Goal: Task Accomplishment & Management: Manage account settings

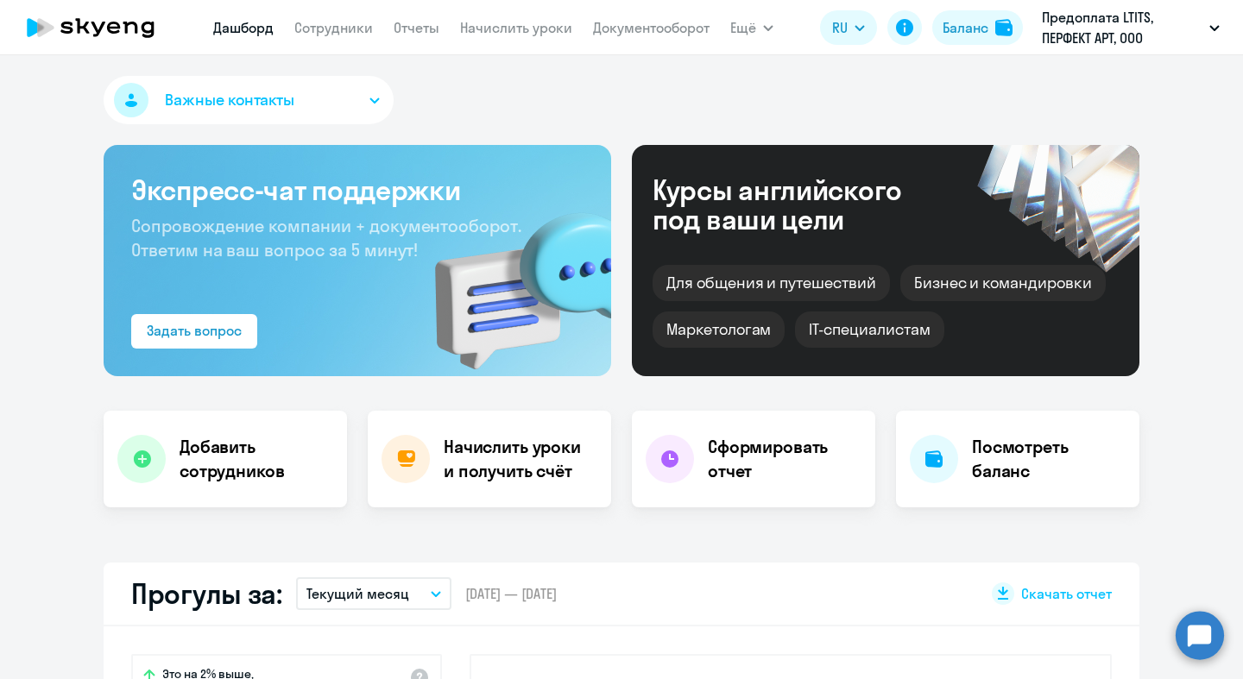
select select "30"
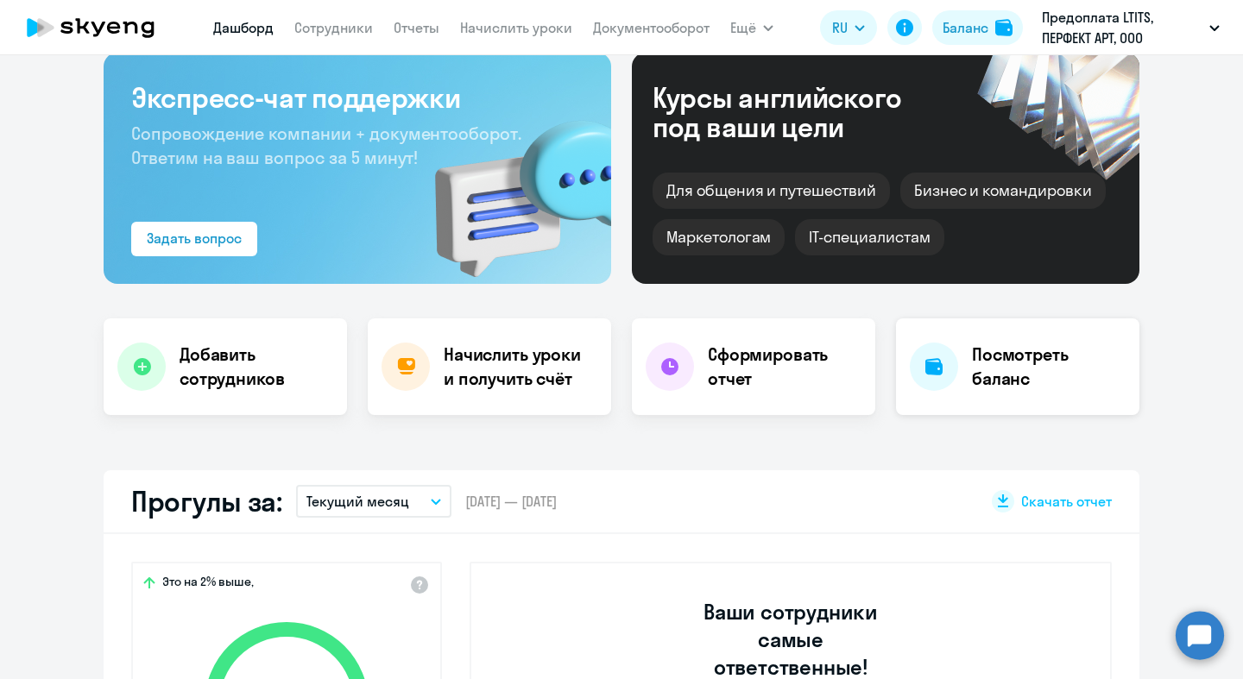
click at [1071, 363] on h4 "Посмотреть баланс" at bounding box center [1049, 367] width 154 height 48
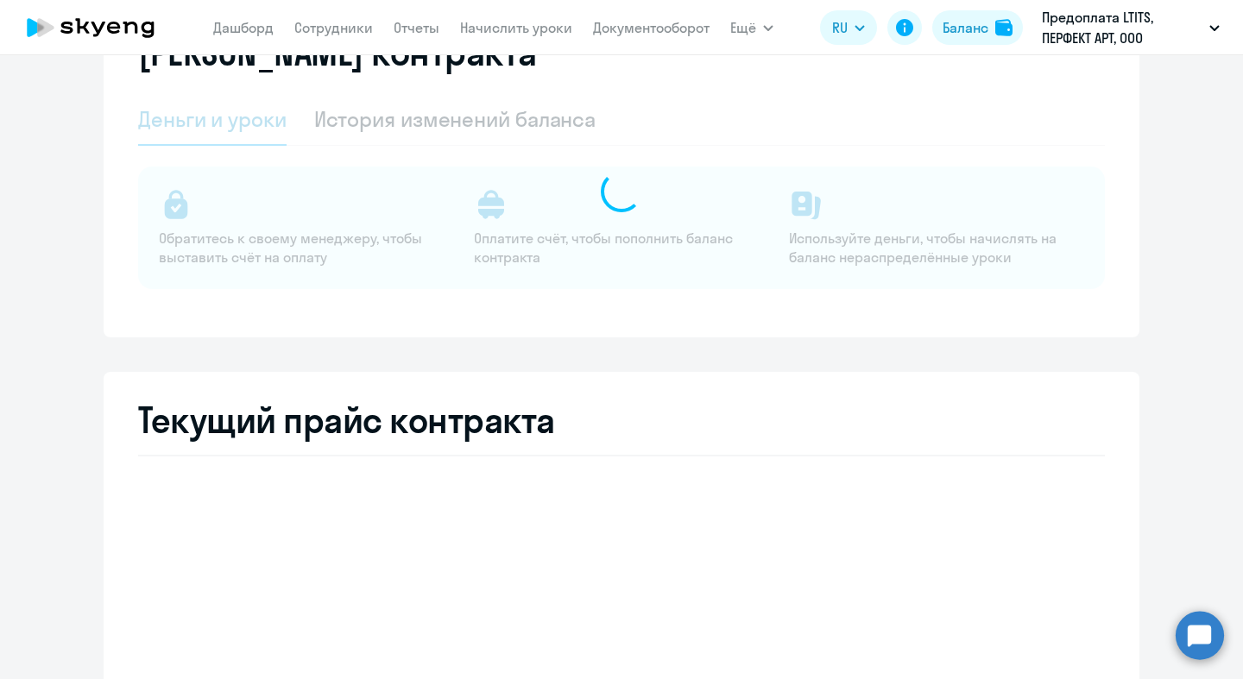
select select "english_adult_not_native_speaker"
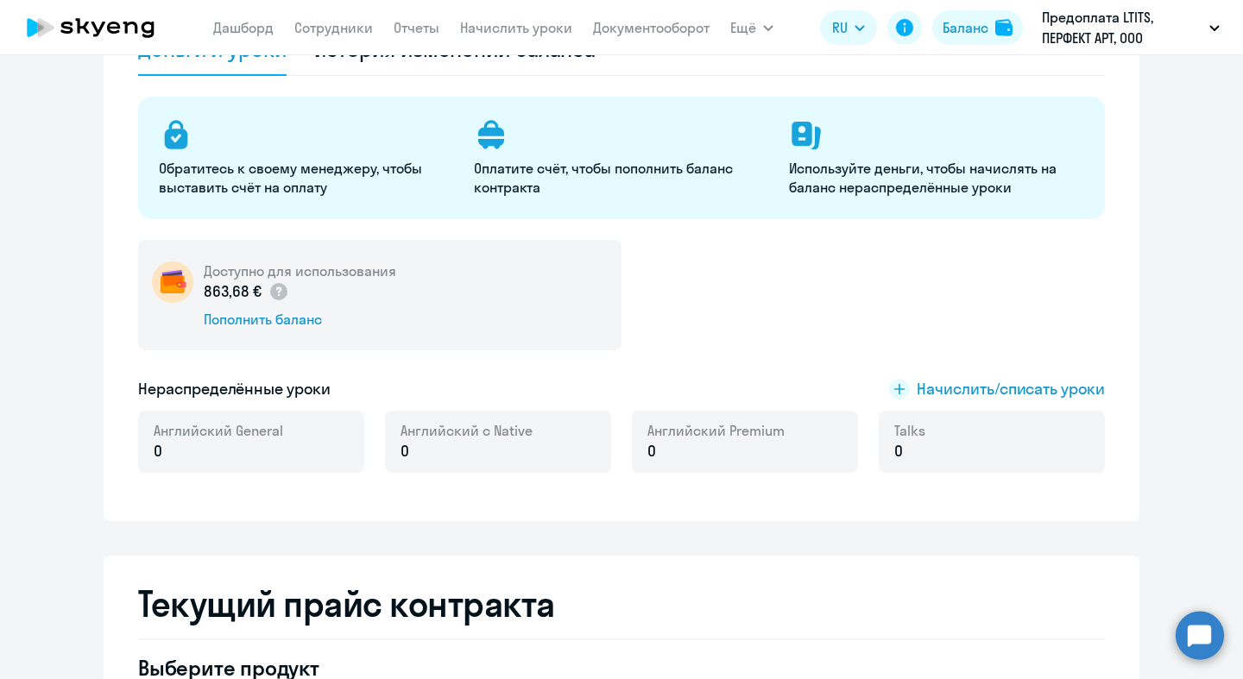
scroll to position [252, 0]
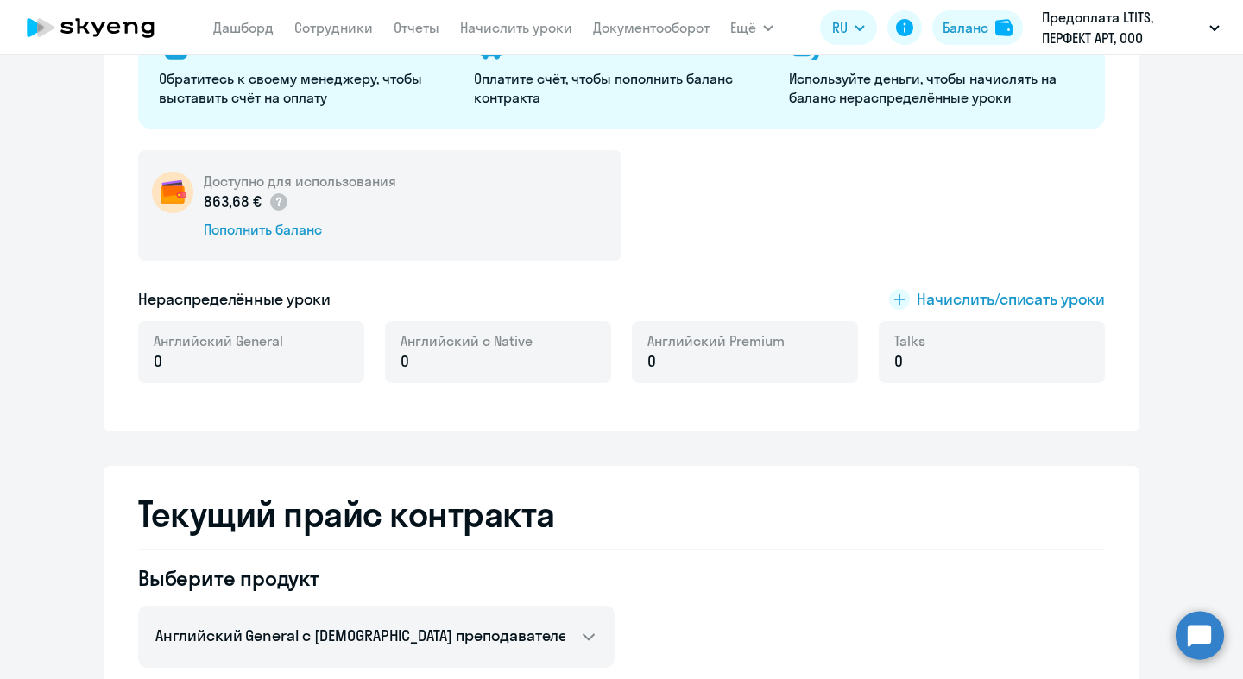
click at [1037, 287] on div "Доступно для использования 863,68 € Пополнить баланс Нераспределённые уроки Нач…" at bounding box center [621, 277] width 967 height 254
click at [1037, 293] on span "Начислить/списать уроки" at bounding box center [1011, 299] width 188 height 22
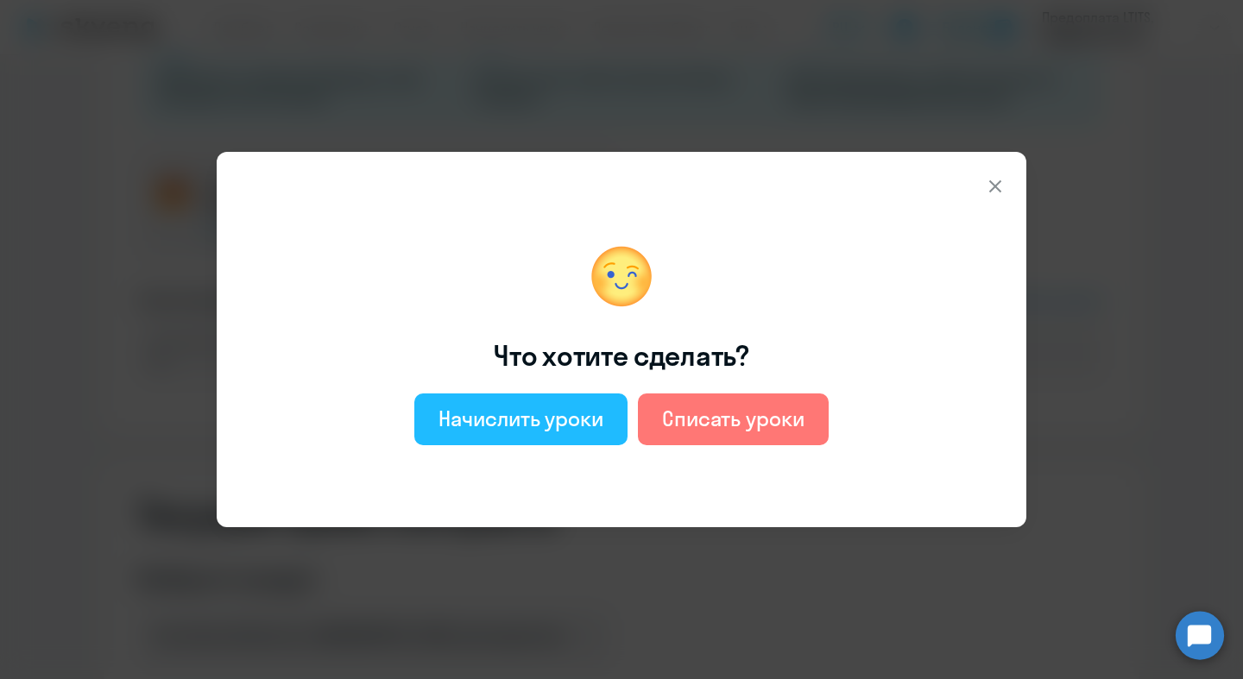
click at [565, 419] on div "Начислить уроки" at bounding box center [520, 419] width 165 height 28
select select "english_adult_not_native_speaker"
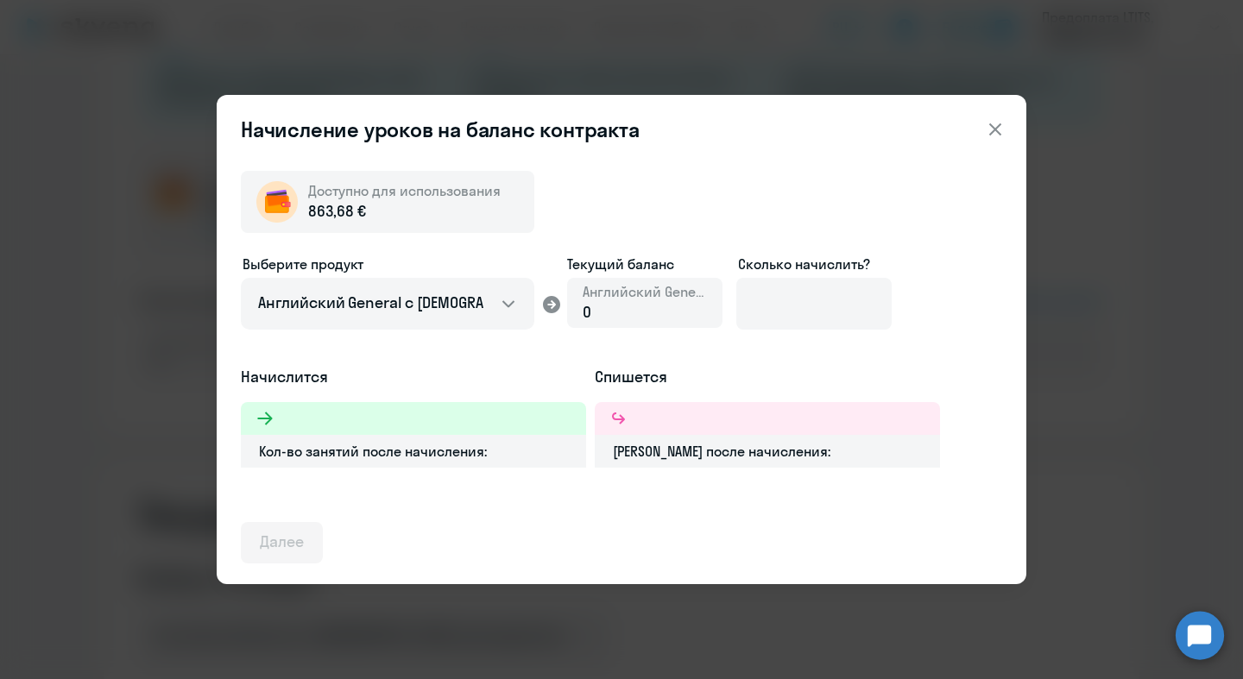
click at [625, 312] on div "0" at bounding box center [645, 312] width 124 height 22
click at [614, 312] on div "0" at bounding box center [645, 312] width 124 height 22
click at [777, 305] on input at bounding box center [813, 304] width 155 height 52
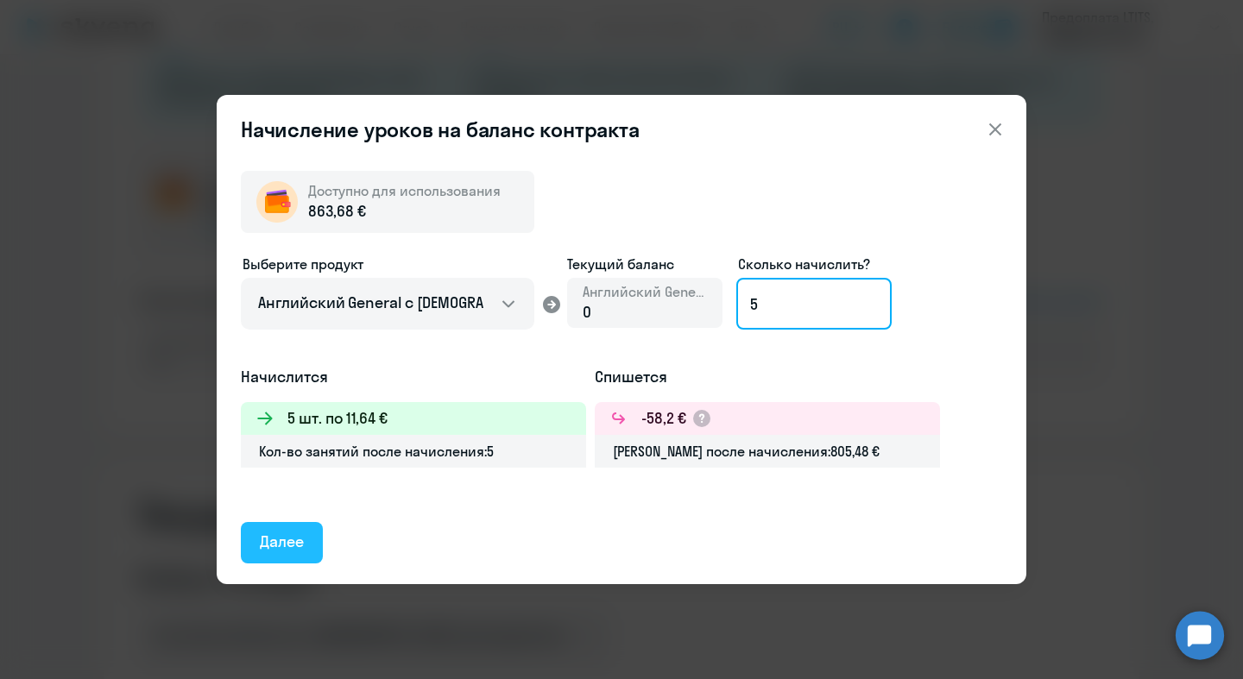
type input "5"
click at [293, 538] on div "Далее" at bounding box center [282, 542] width 44 height 22
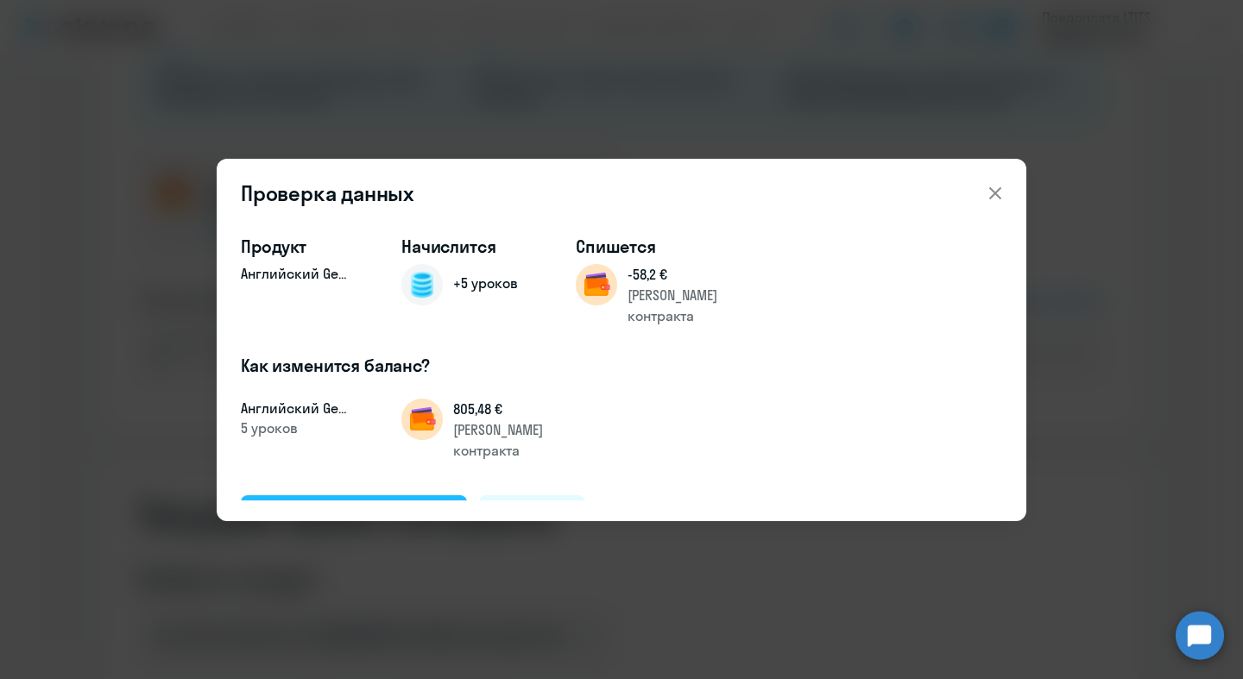
click at [319, 504] on div "Подтвердить и начислить" at bounding box center [354, 515] width 188 height 22
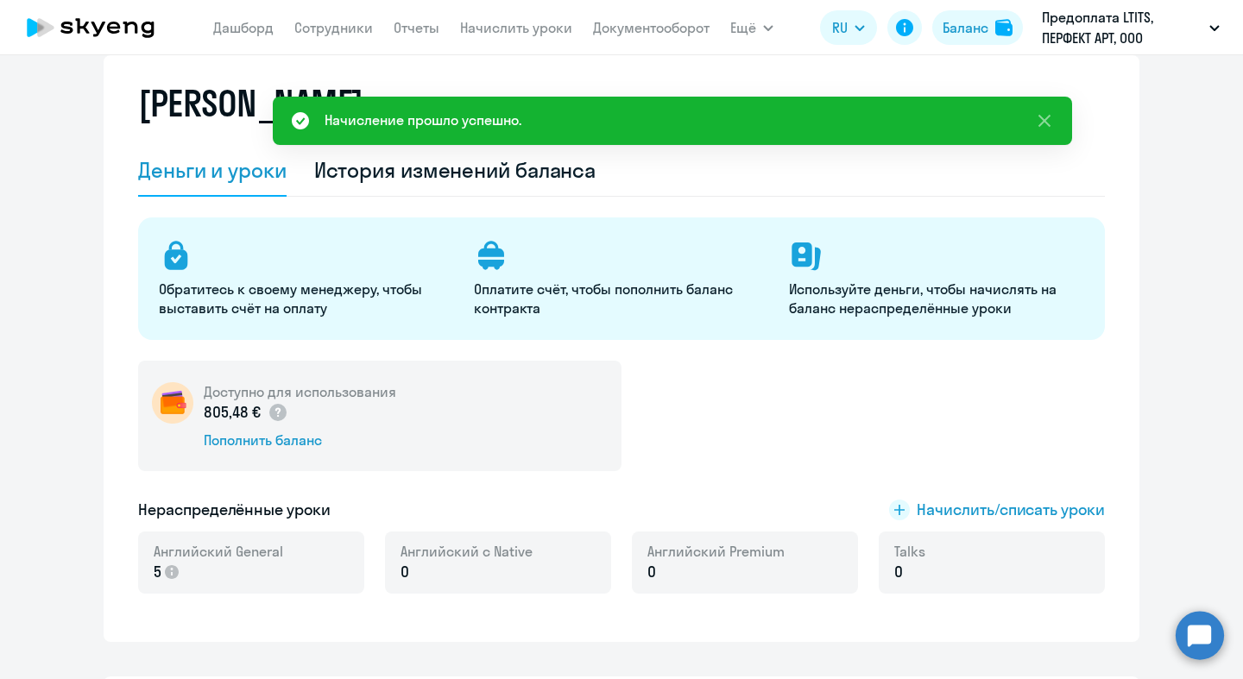
scroll to position [0, 0]
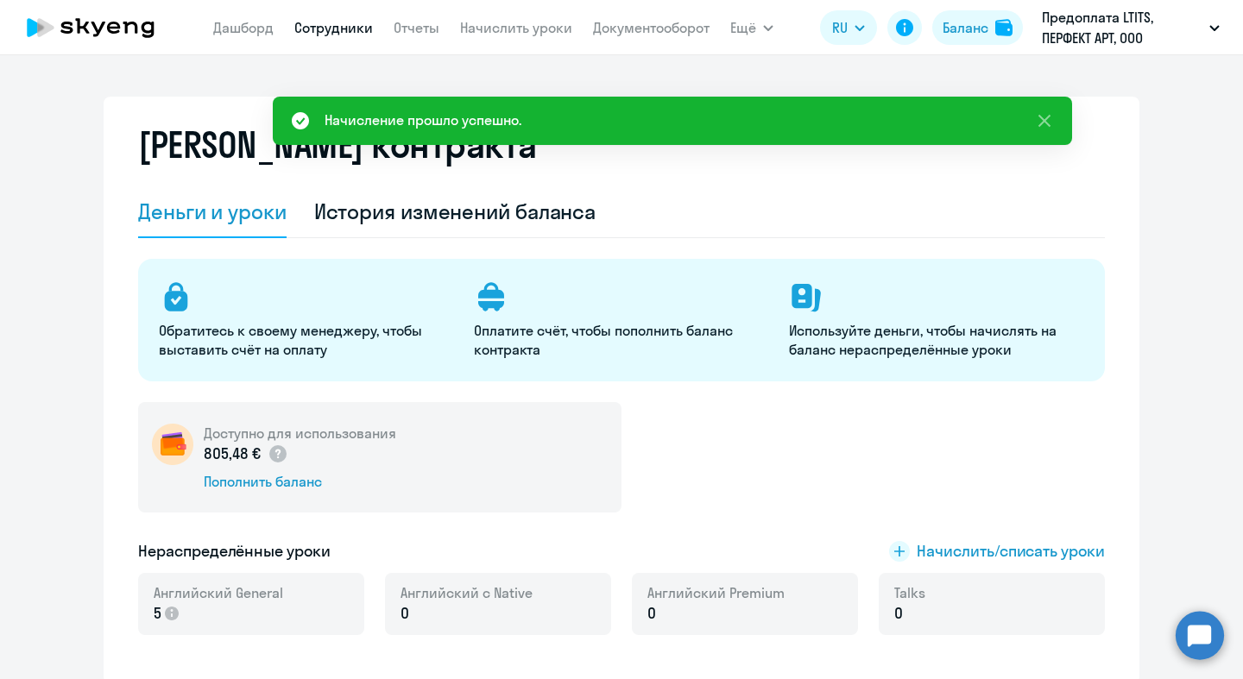
click at [317, 28] on link "Сотрудники" at bounding box center [333, 27] width 79 height 17
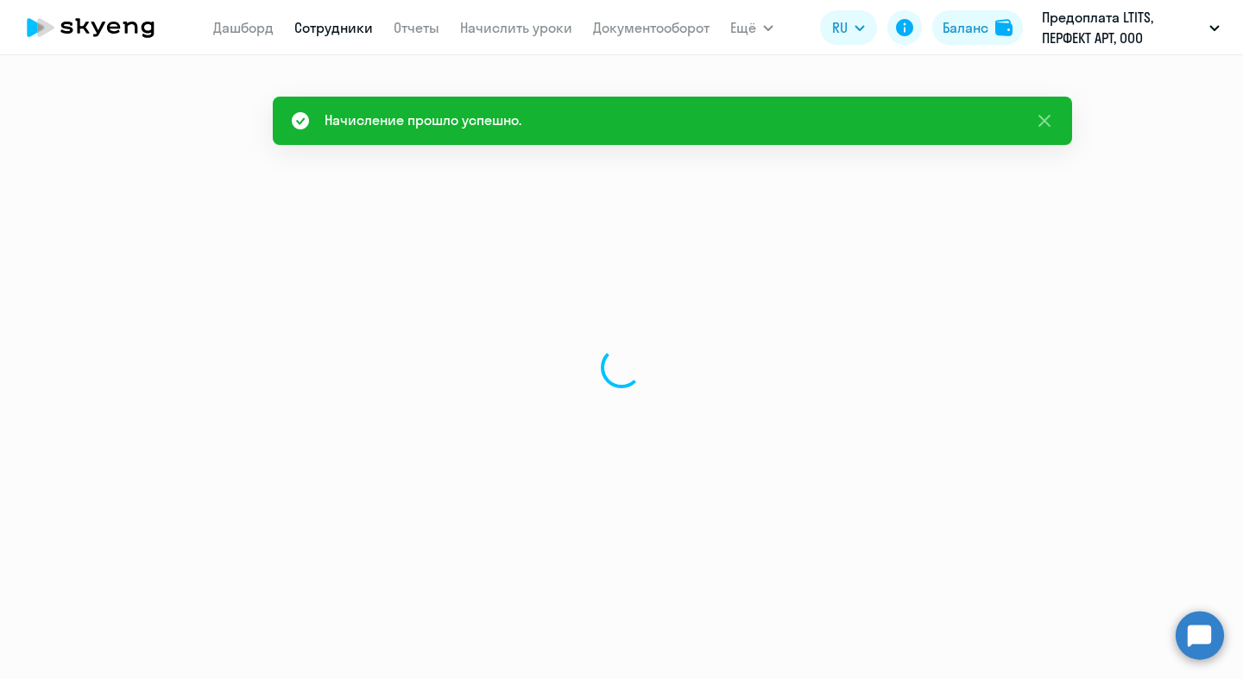
select select "30"
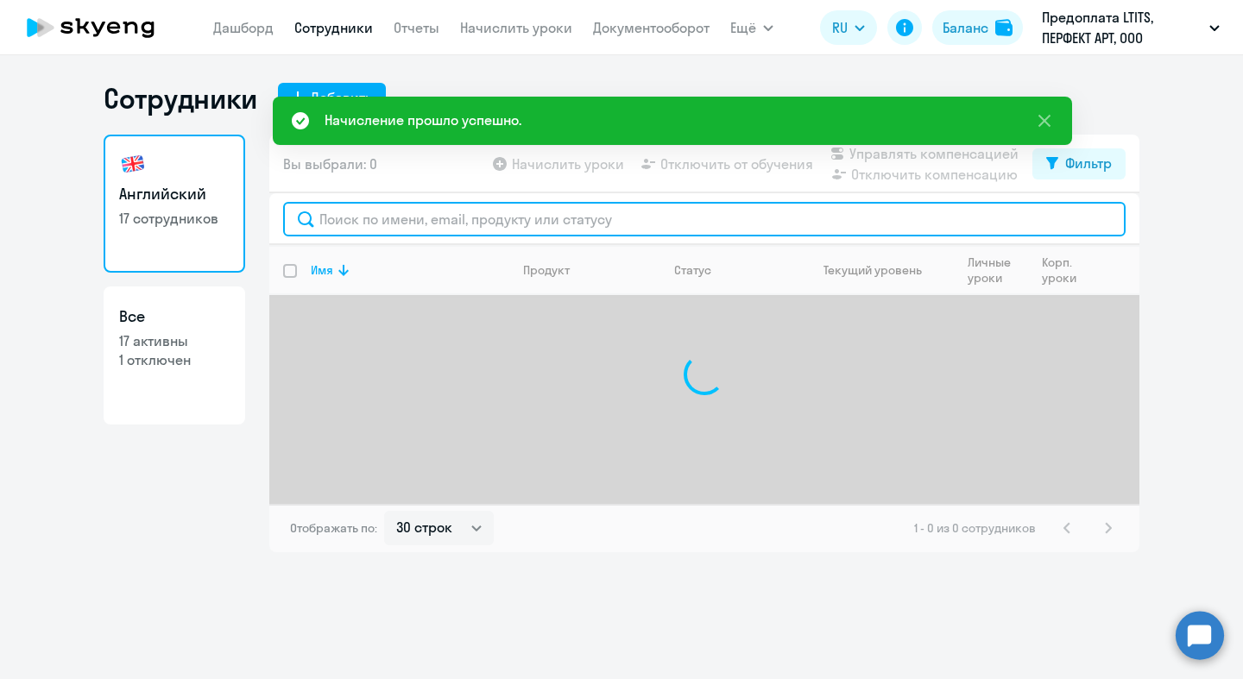
click at [537, 221] on input "text" at bounding box center [704, 219] width 842 height 35
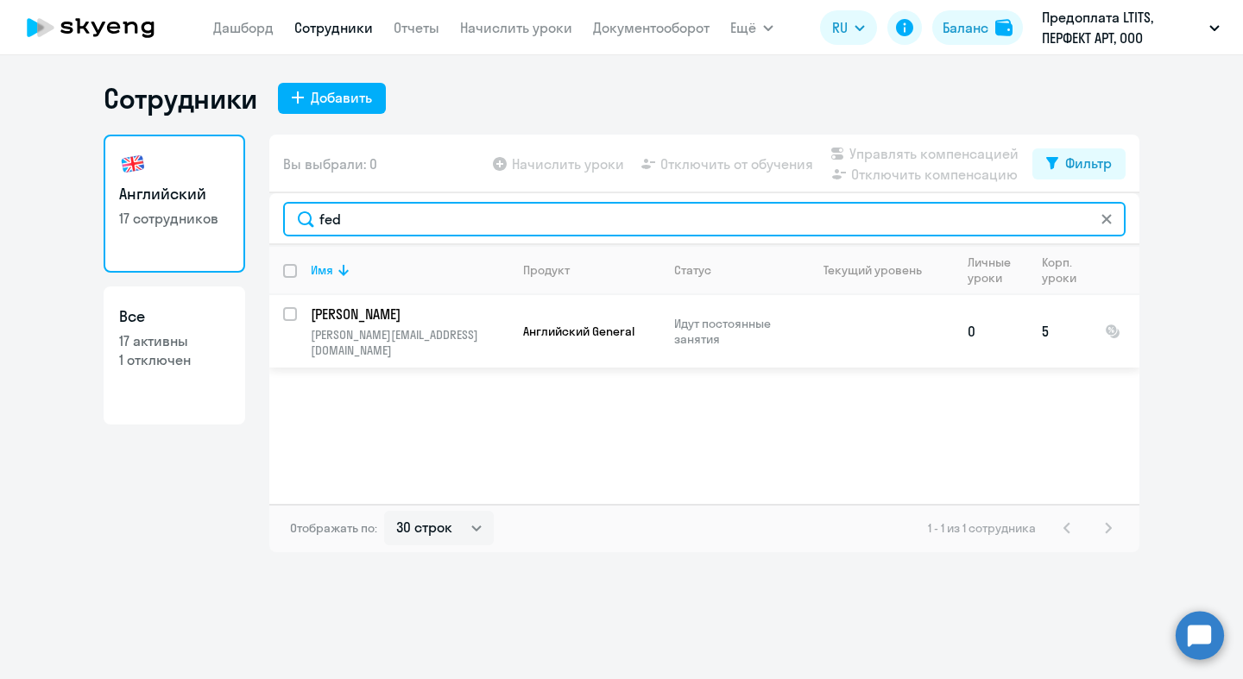
type input "fed"
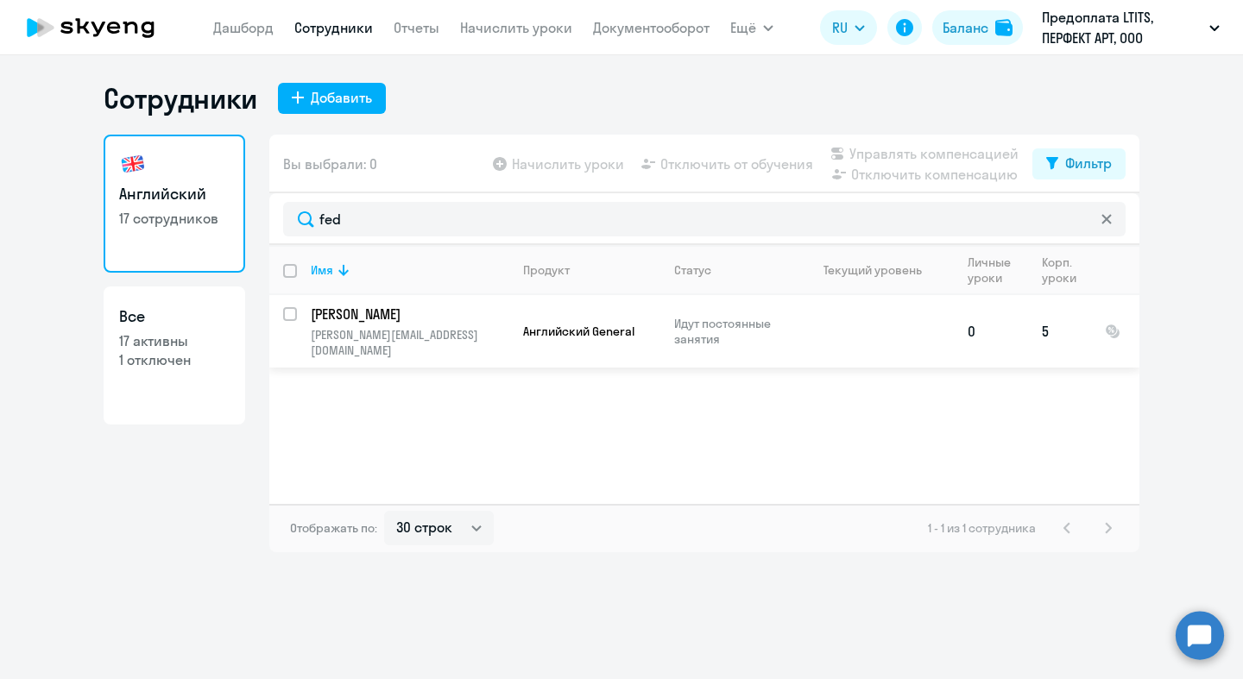
click at [388, 318] on p "[PERSON_NAME]" at bounding box center [408, 314] width 195 height 19
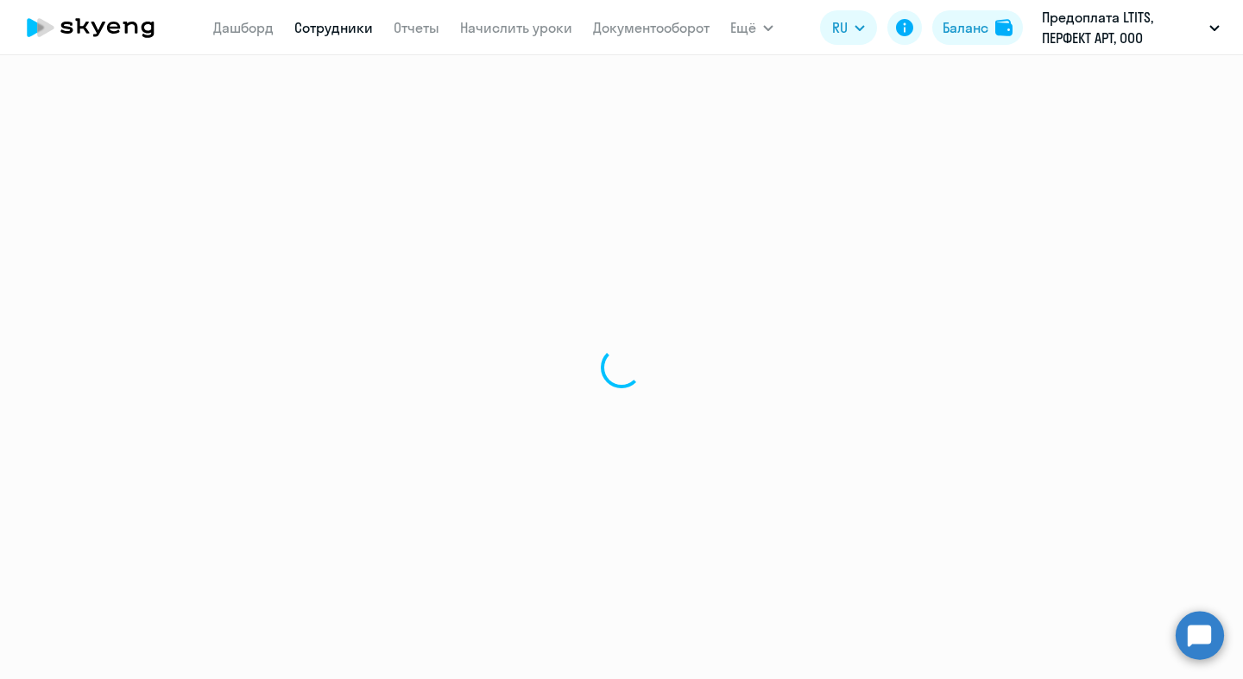
select select "english"
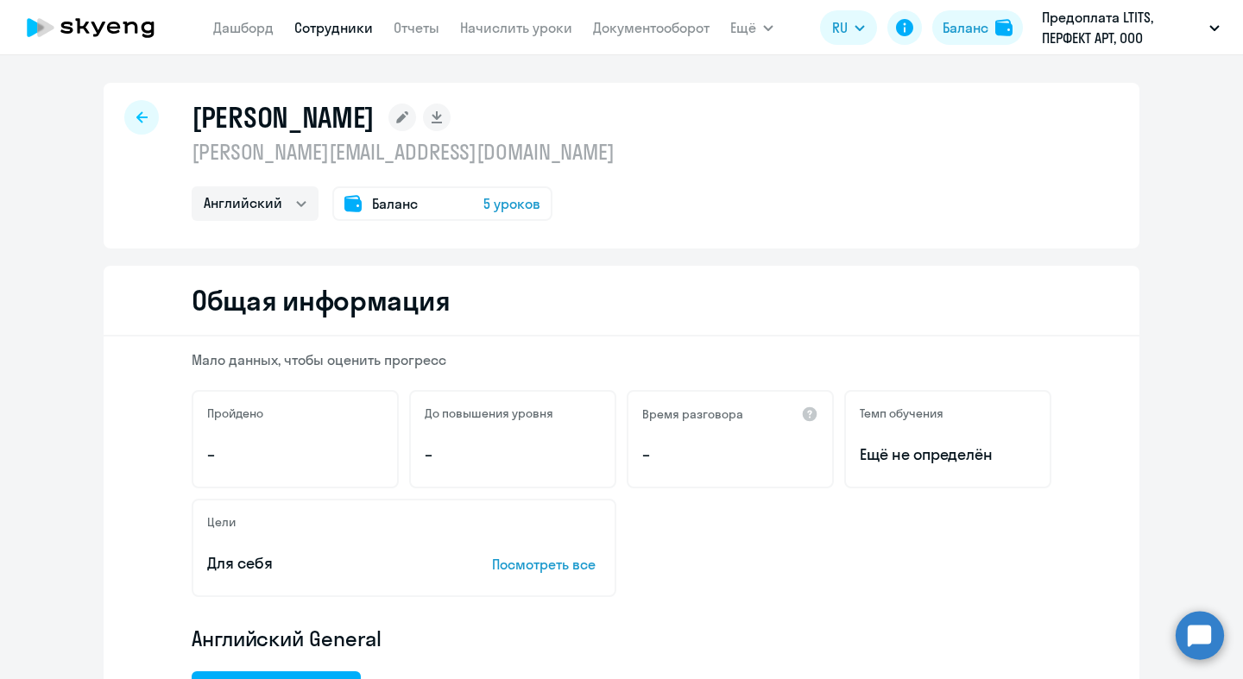
click at [493, 206] on span "5 уроков" at bounding box center [511, 203] width 57 height 21
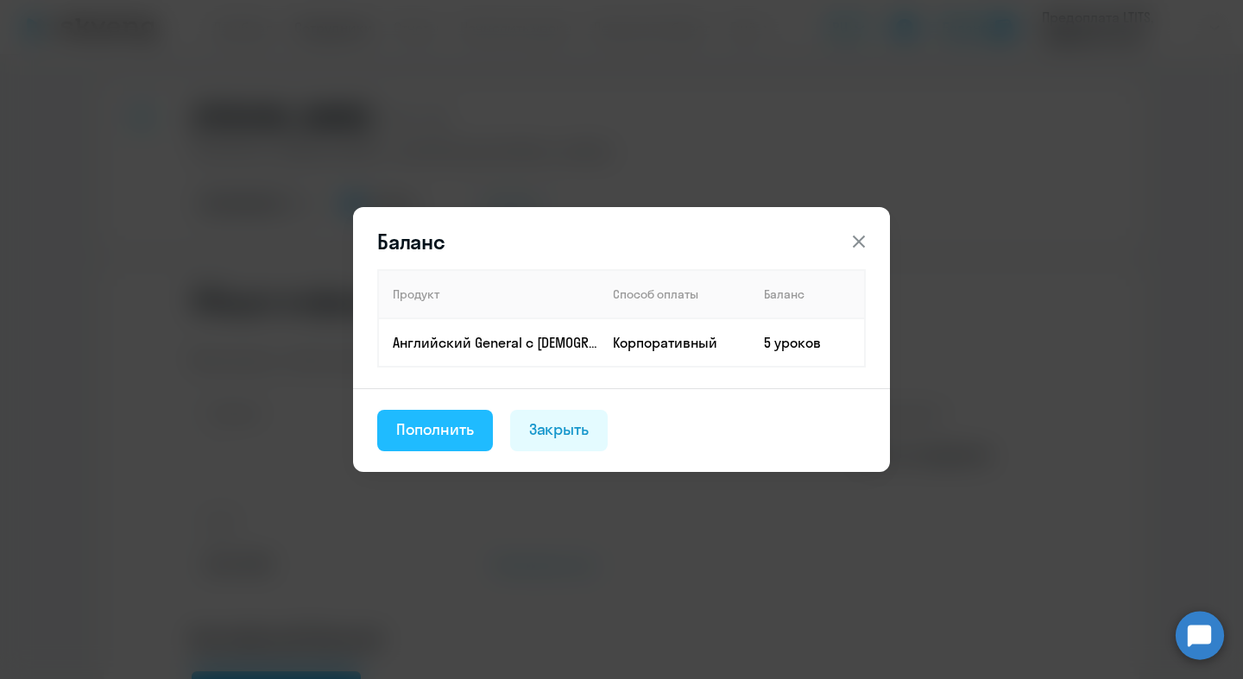
click at [456, 434] on div "Пополнить" at bounding box center [435, 430] width 78 height 22
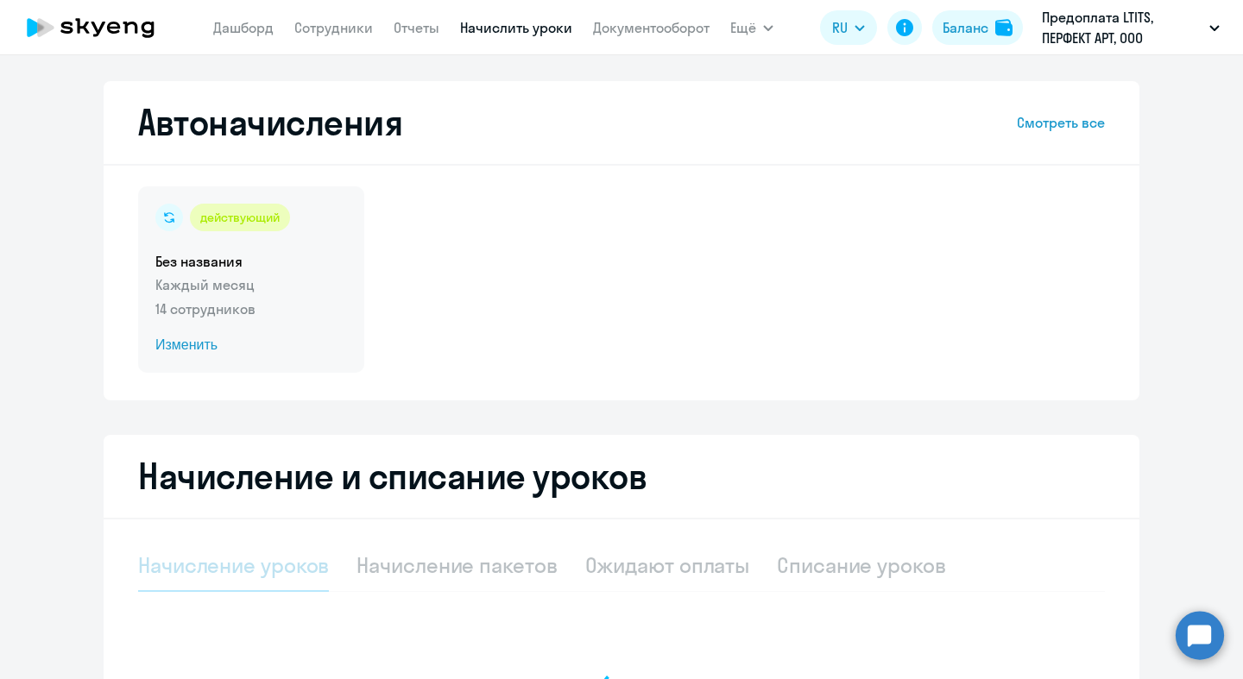
select select "10"
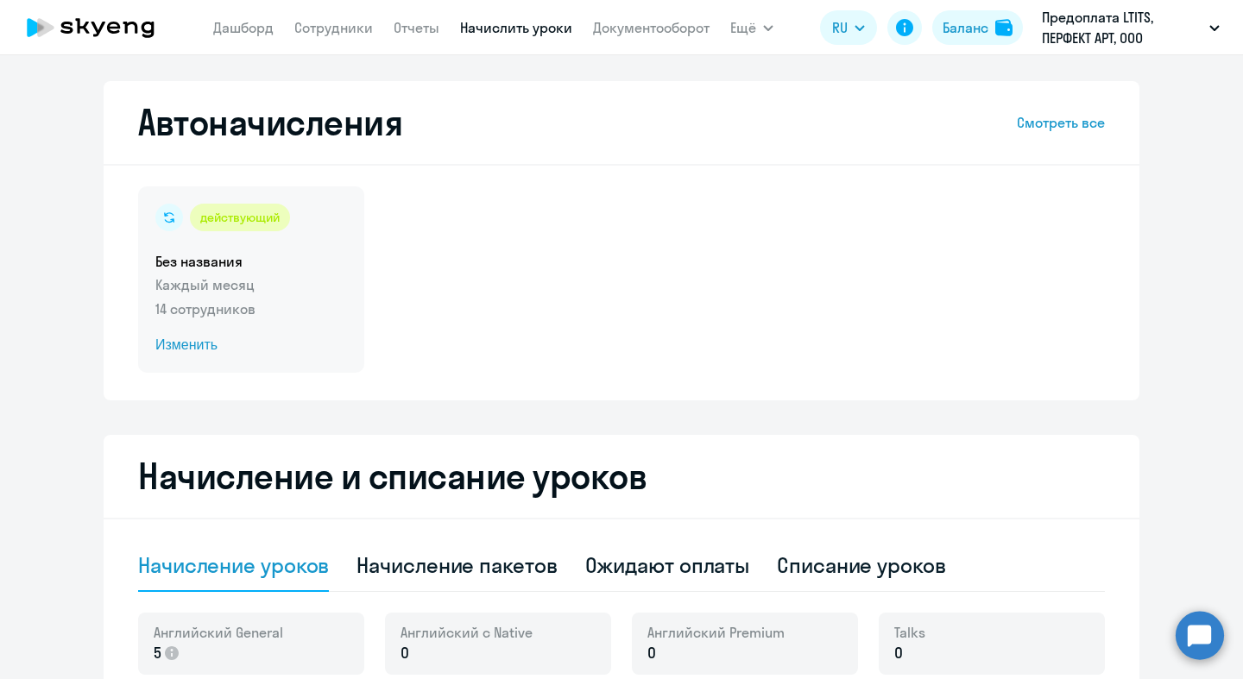
click at [249, 278] on p "Каждый месяц" at bounding box center [251, 284] width 192 height 21
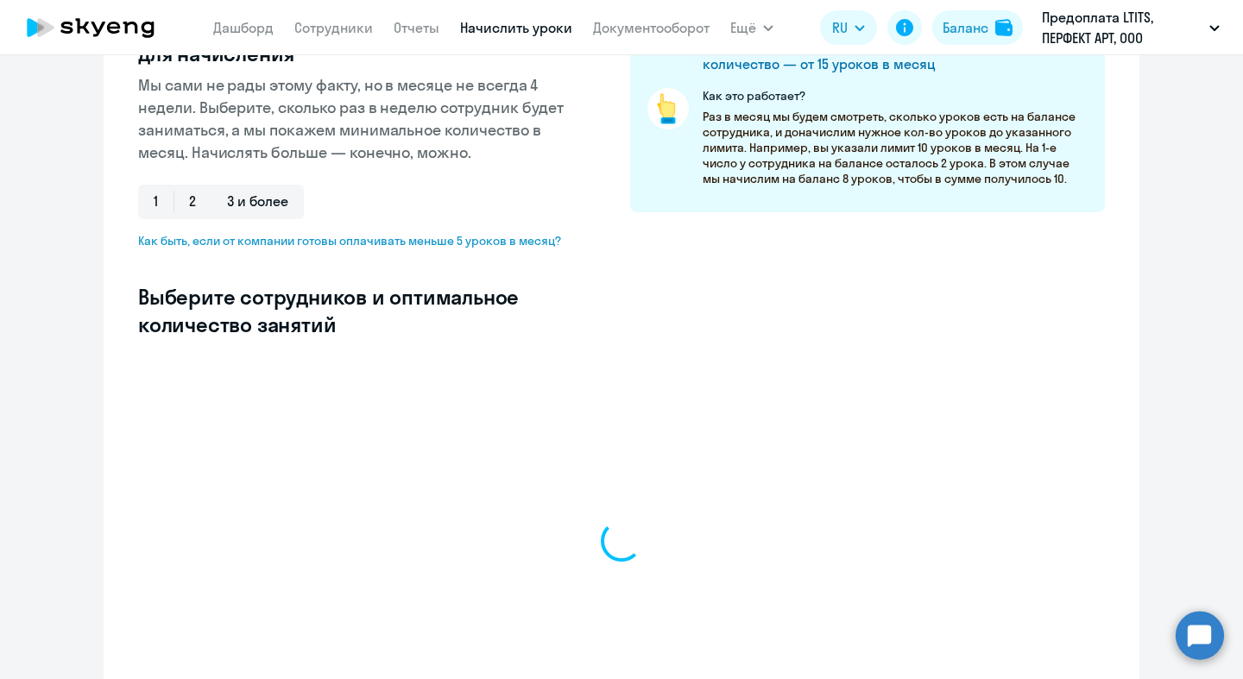
select select "10"
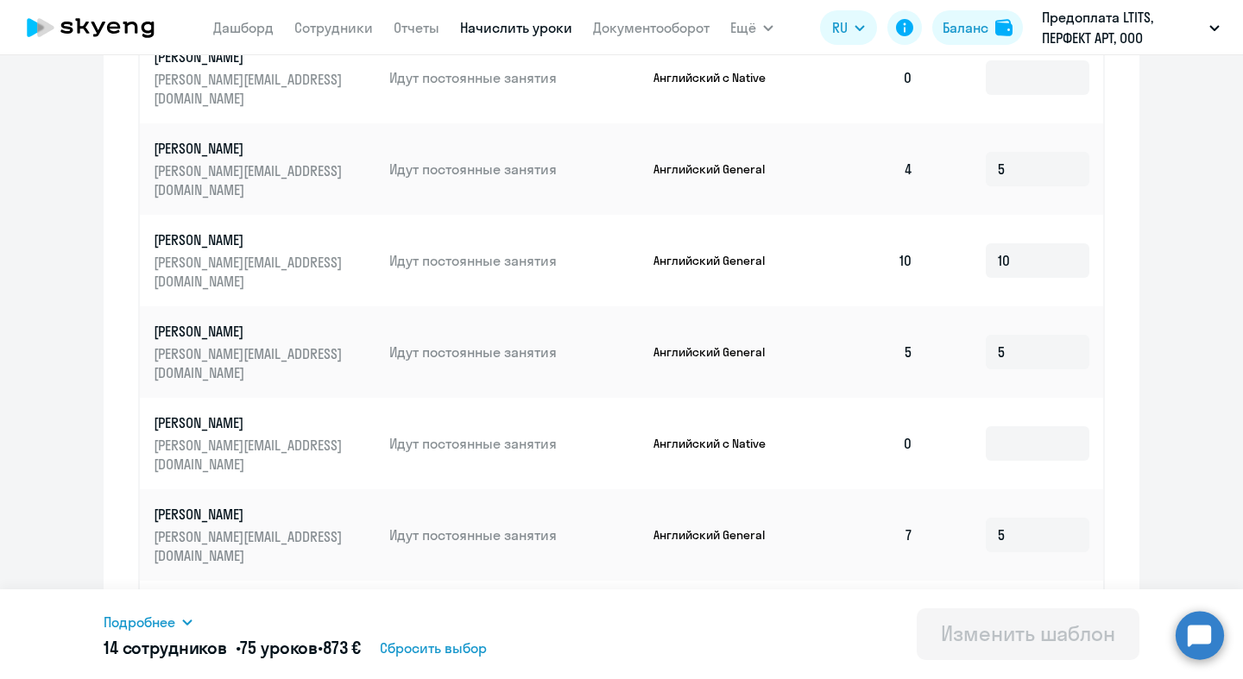
scroll to position [924, 0]
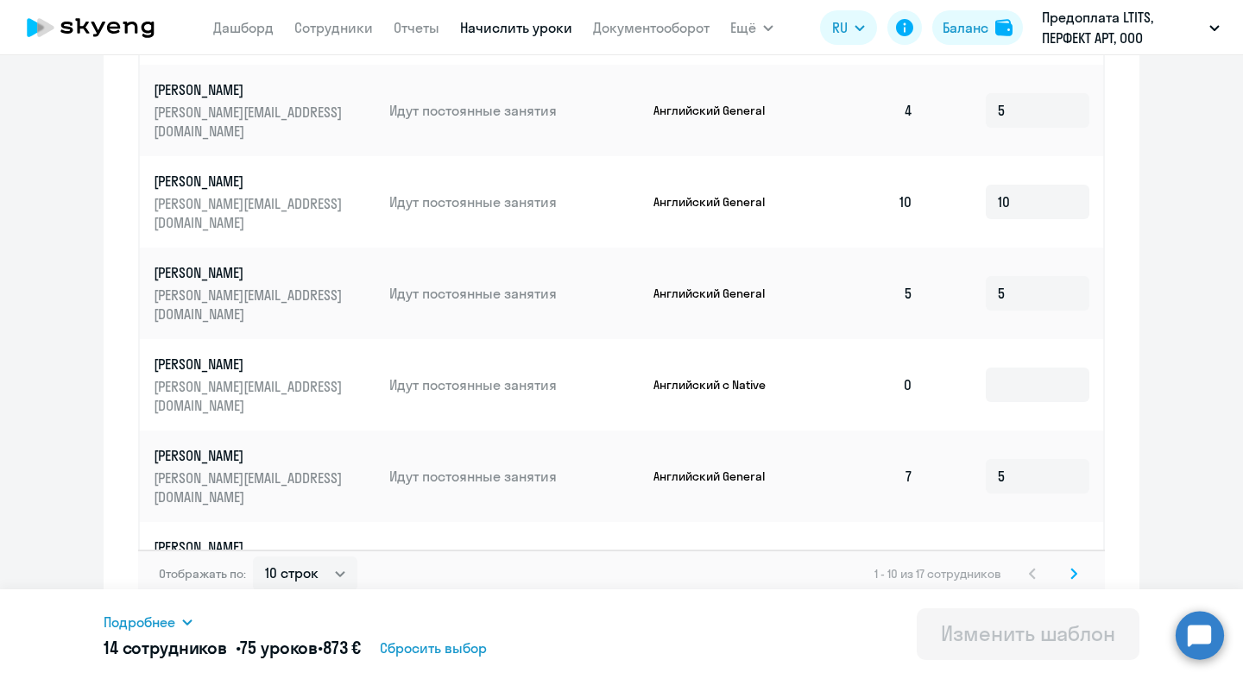
click at [1063, 564] on svg-icon at bounding box center [1073, 574] width 21 height 21
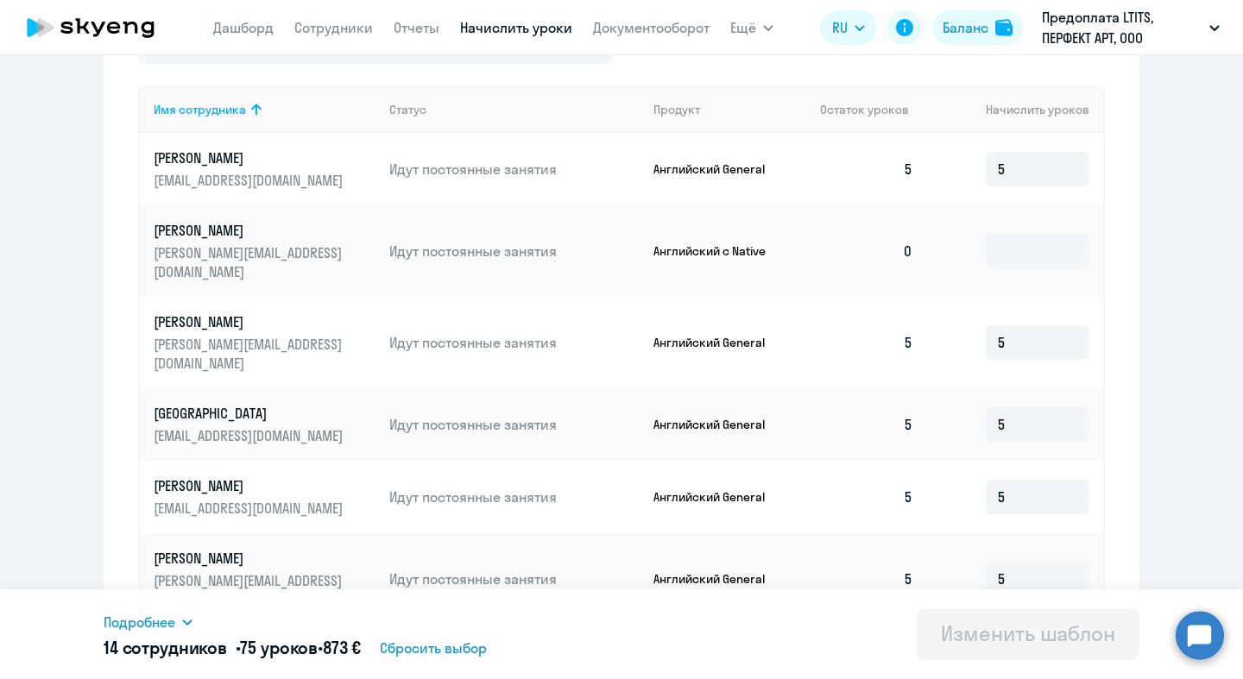
scroll to position [707, 0]
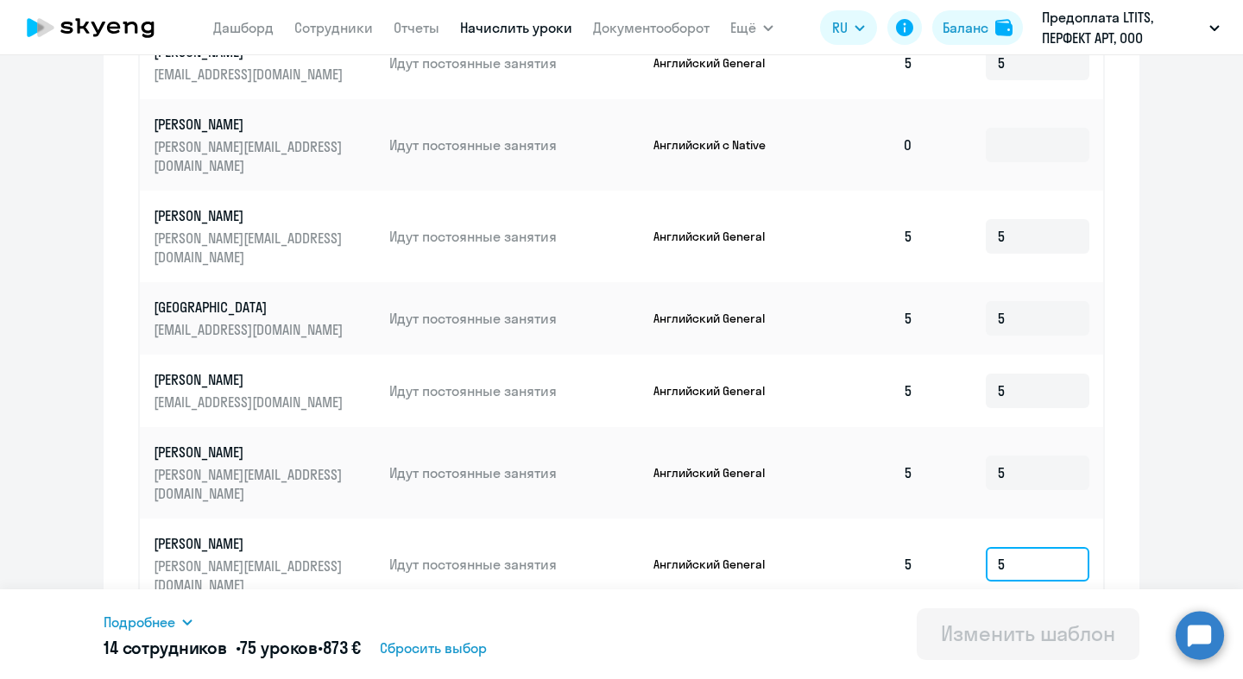
click at [1014, 547] on input "5" at bounding box center [1038, 564] width 104 height 35
drag, startPoint x: 1024, startPoint y: 501, endPoint x: 813, endPoint y: 473, distance: 213.2
click at [813, 519] on tr "[PERSON_NAME] [PERSON_NAME][EMAIL_ADDRESS][DOMAIN_NAME] Идут постоянные занятия…" at bounding box center [621, 564] width 963 height 91
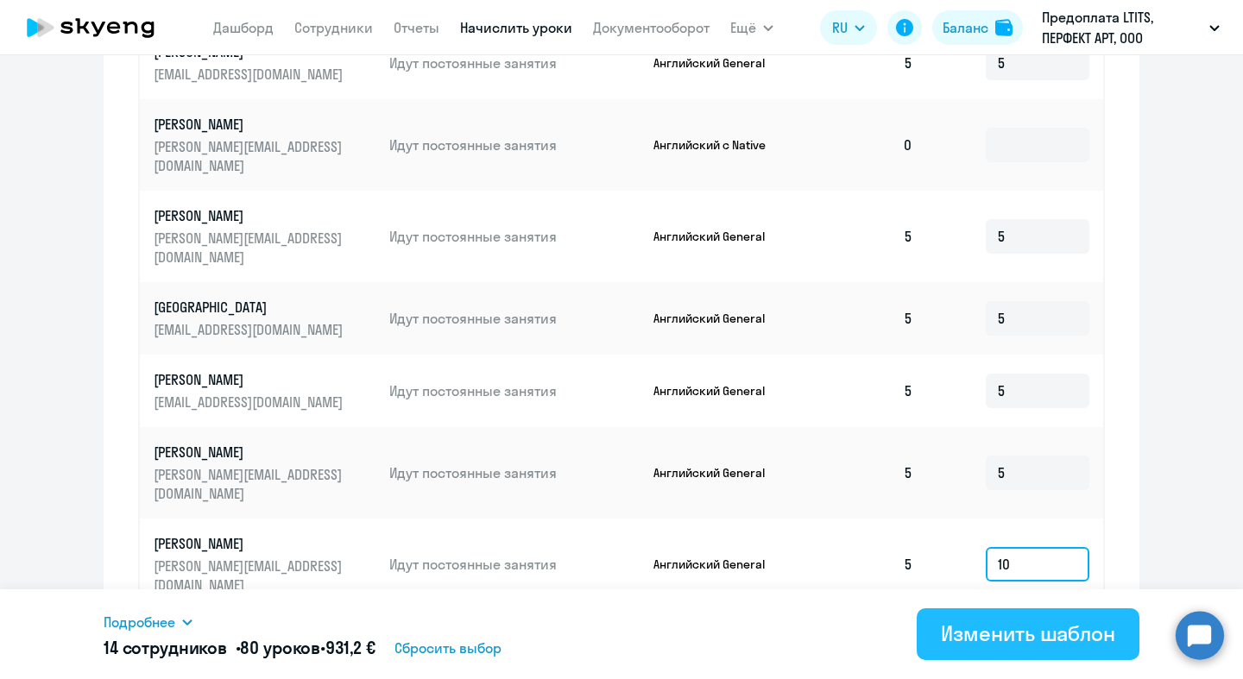
type input "10"
click at [1067, 618] on button "Изменить шаблон" at bounding box center [1028, 634] width 223 height 52
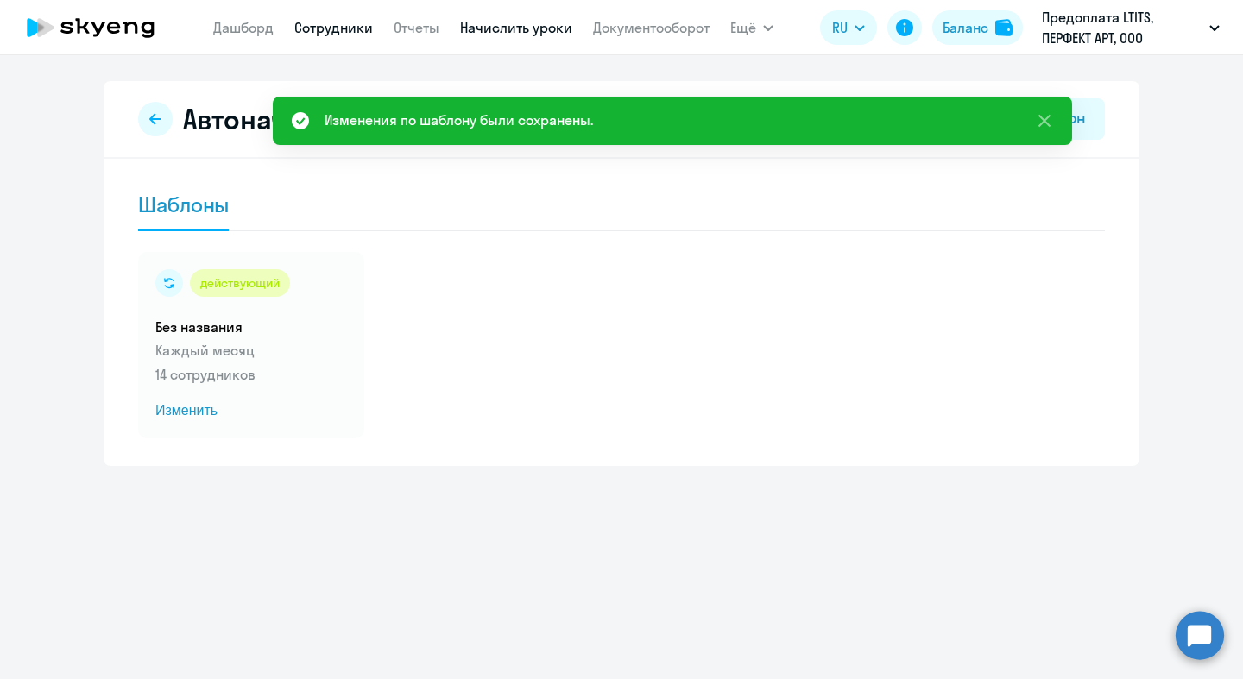
click at [311, 28] on link "Сотрудники" at bounding box center [333, 27] width 79 height 17
select select "30"
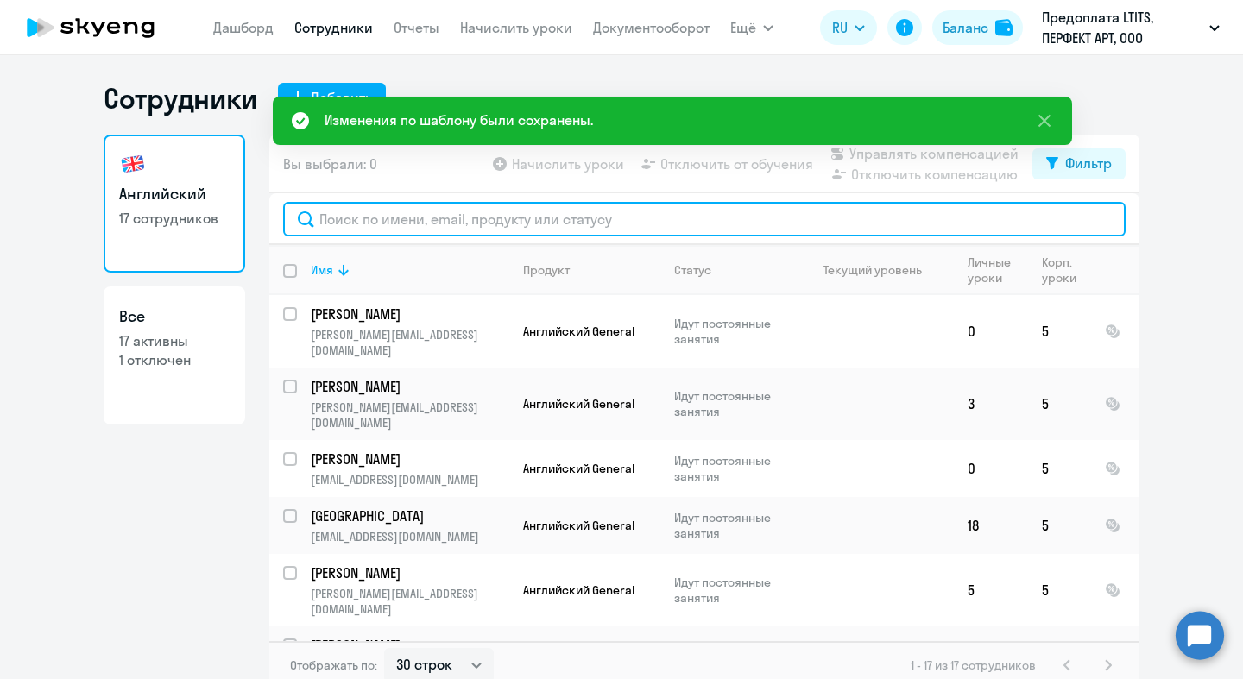
click at [402, 215] on input "text" at bounding box center [704, 219] width 842 height 35
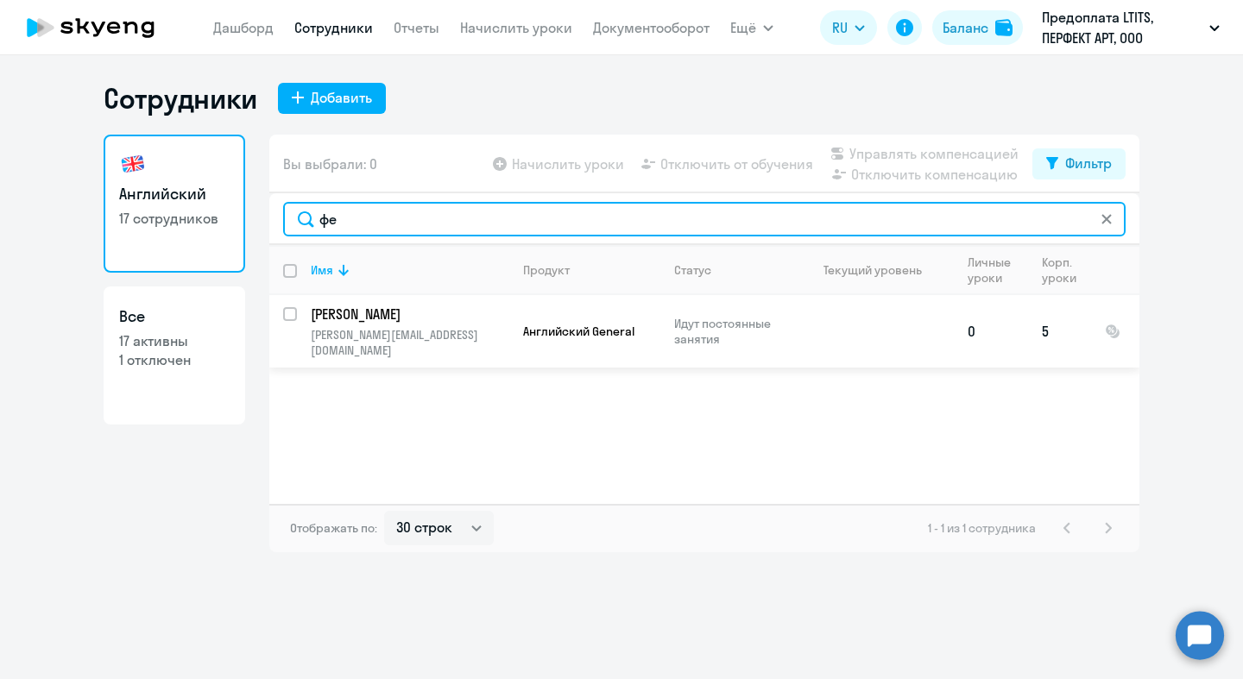
type input "фе"
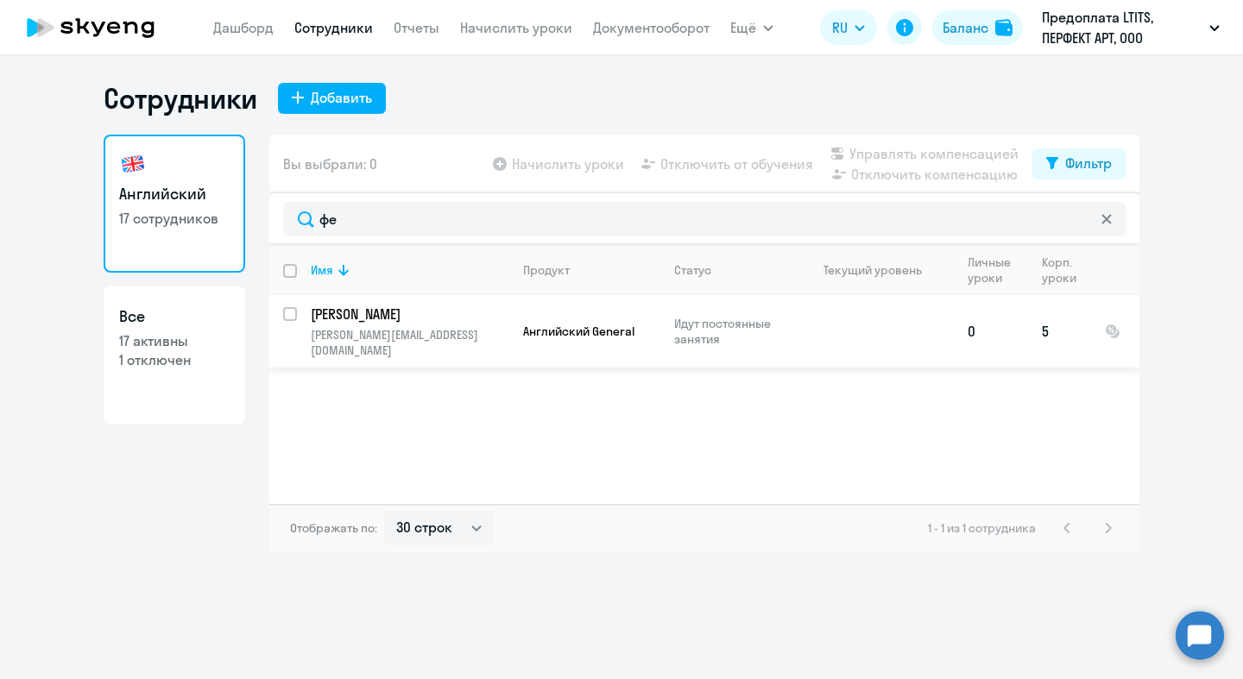
click at [334, 315] on p "[PERSON_NAME]" at bounding box center [408, 314] width 195 height 19
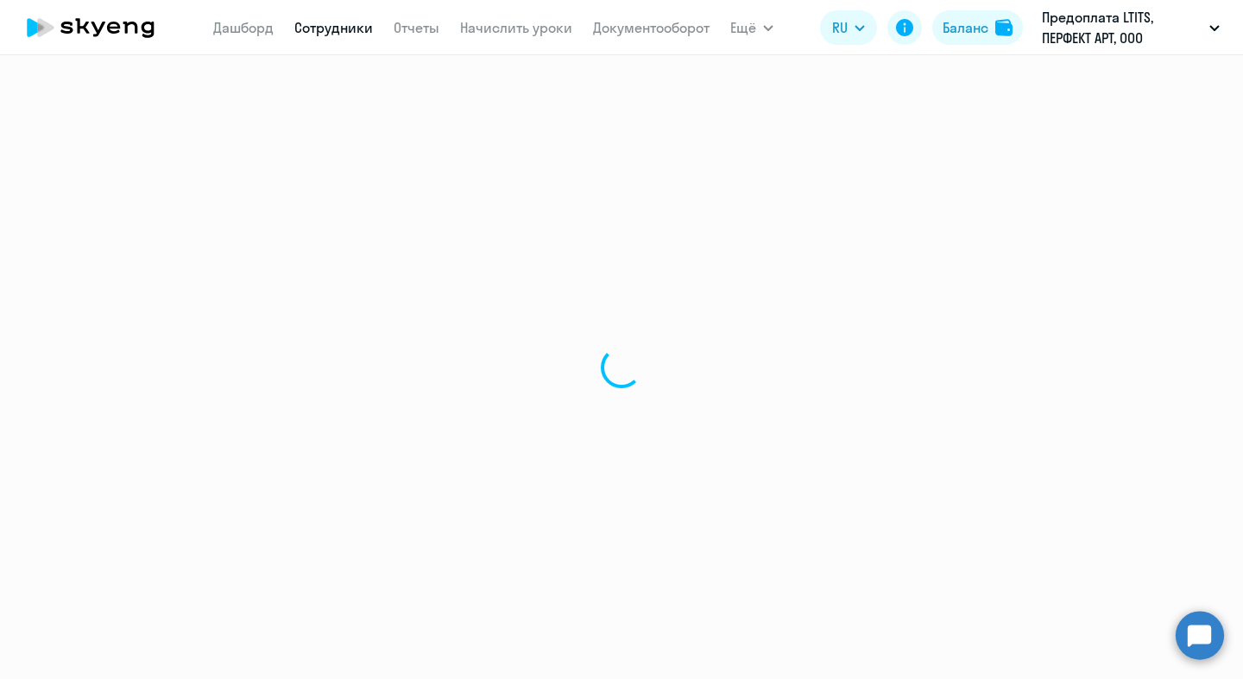
select select "english"
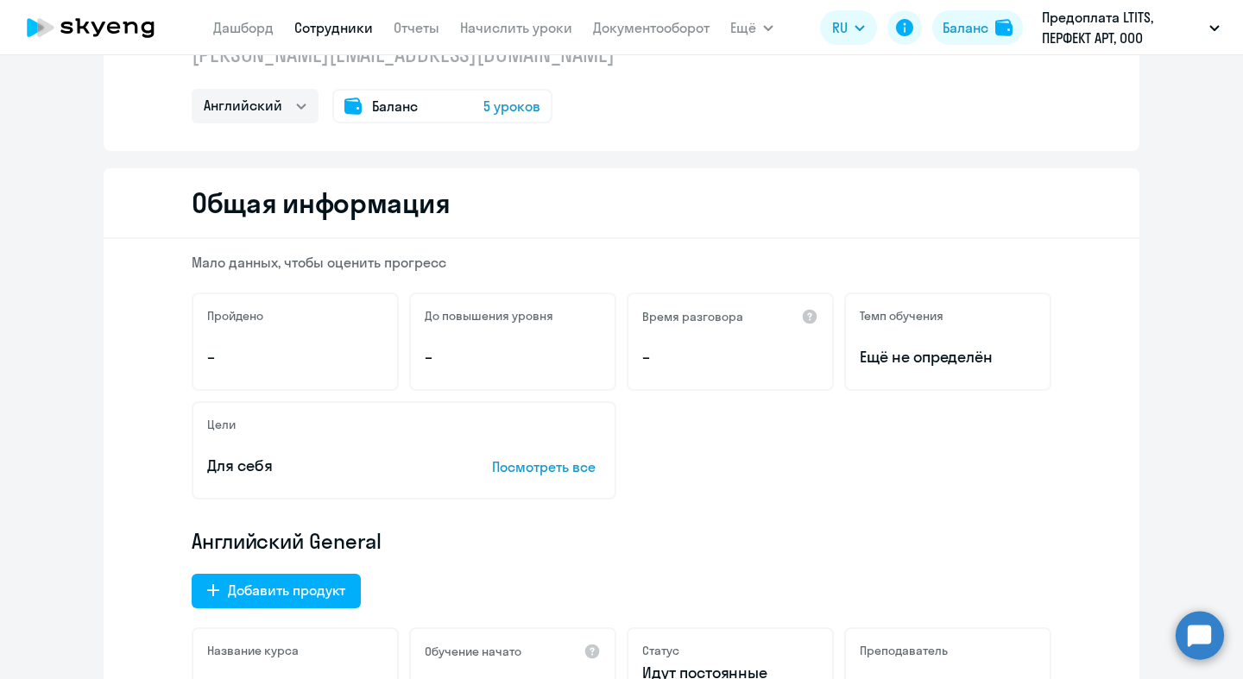
scroll to position [13, 0]
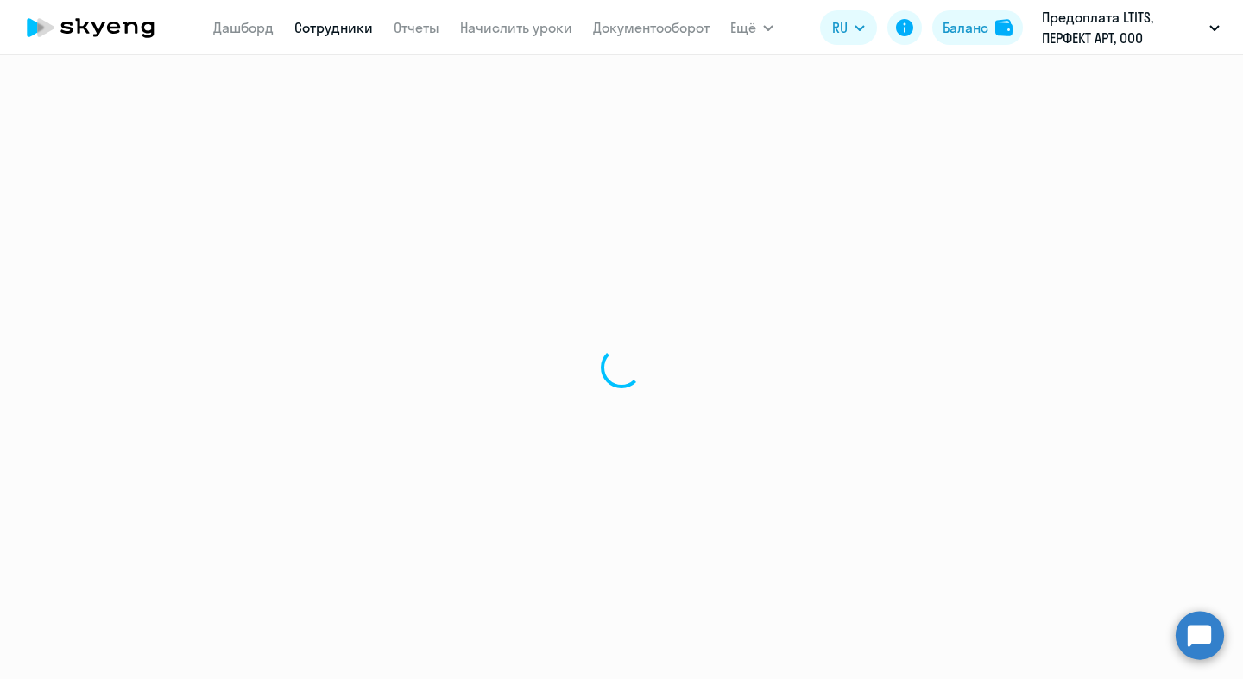
select select "30"
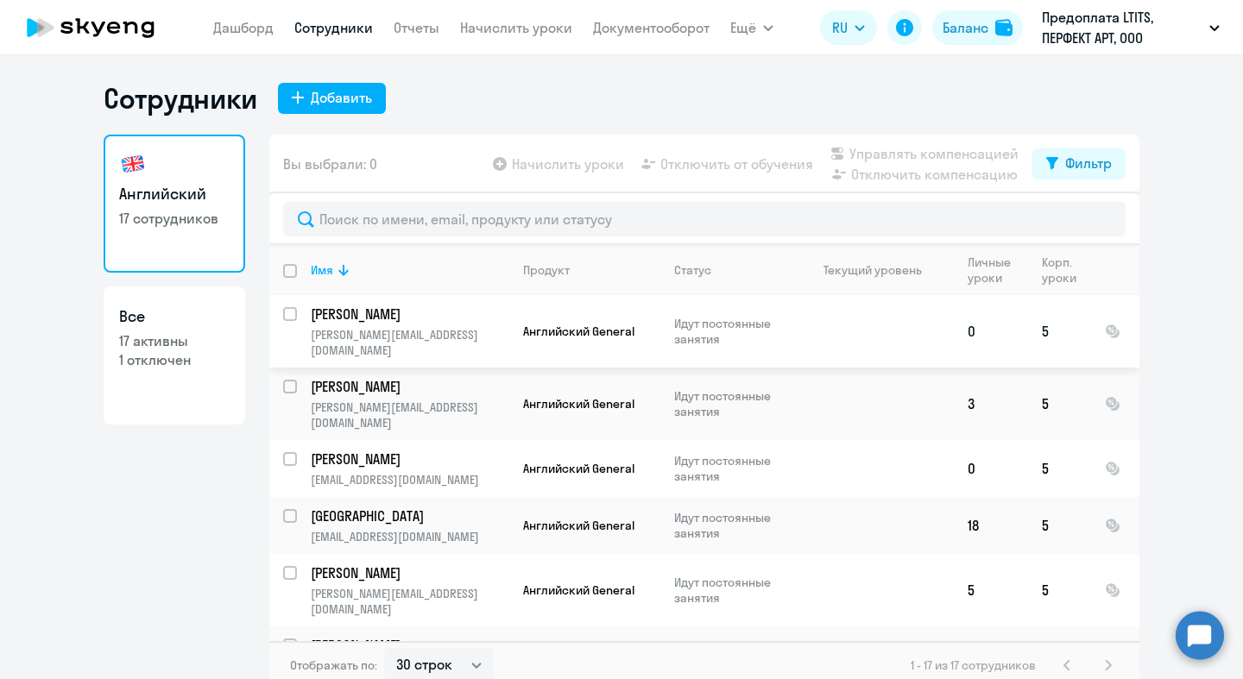
click at [1028, 331] on td "5" at bounding box center [1059, 331] width 63 height 72
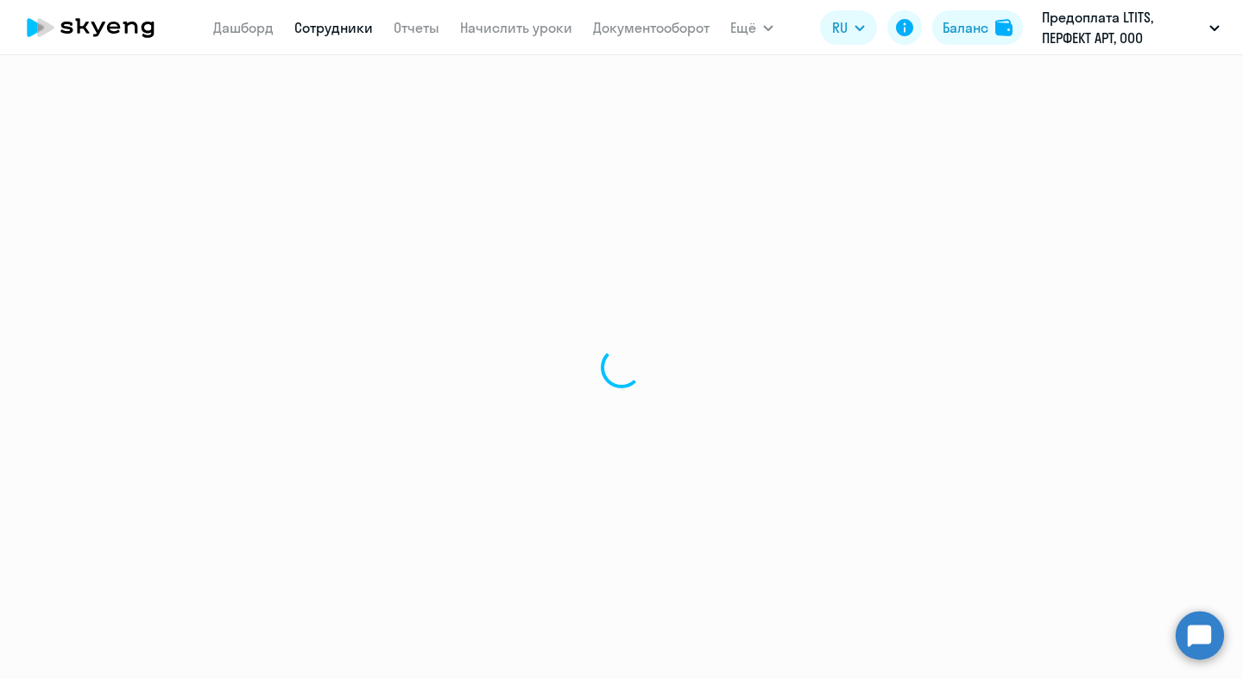
select select "english"
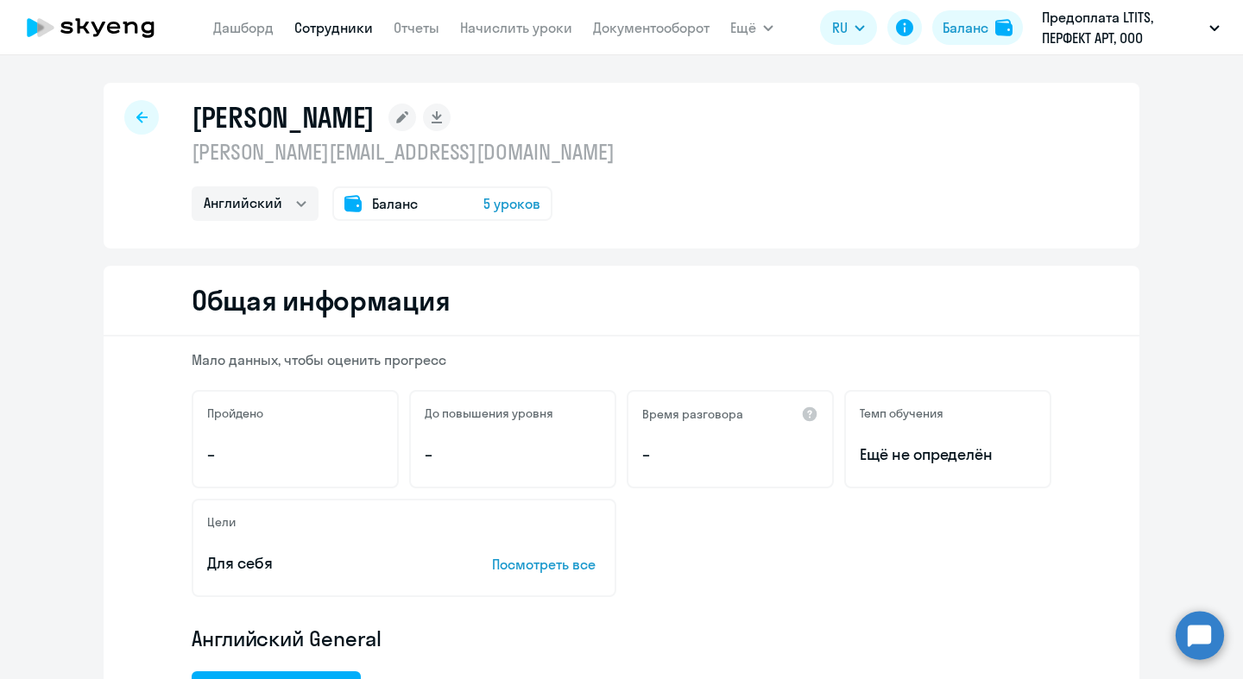
click at [489, 204] on span "5 уроков" at bounding box center [511, 203] width 57 height 21
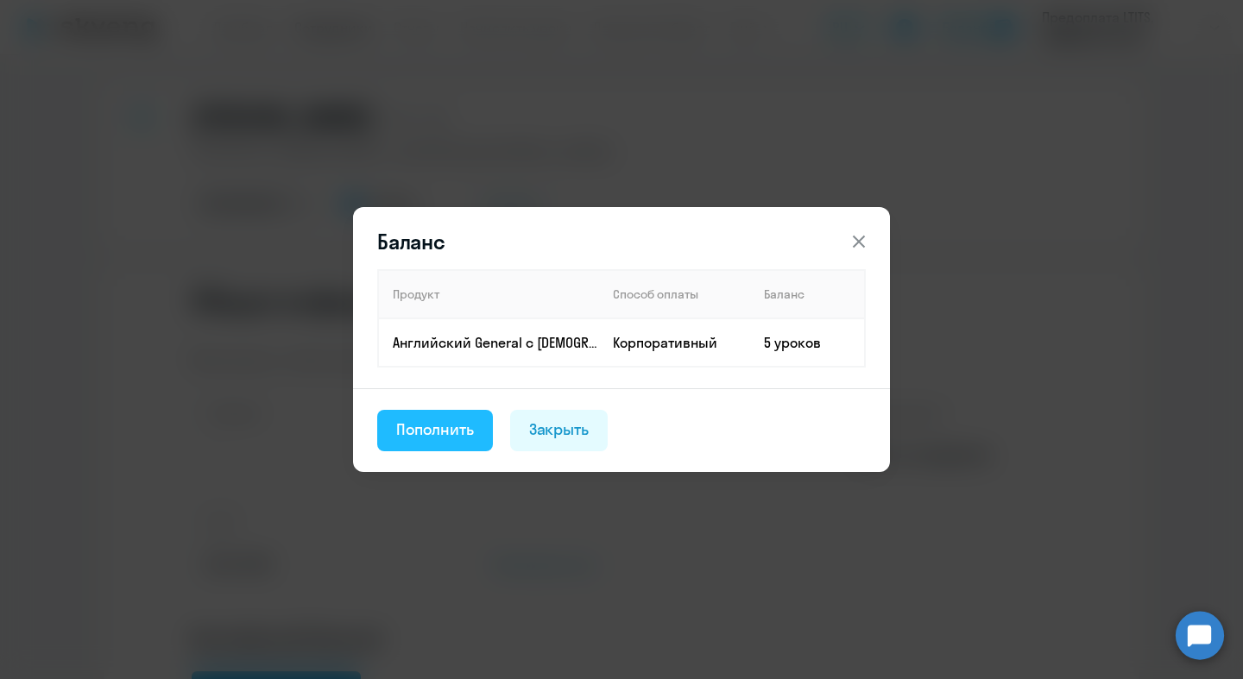
click at [453, 425] on div "Пополнить" at bounding box center [435, 430] width 78 height 22
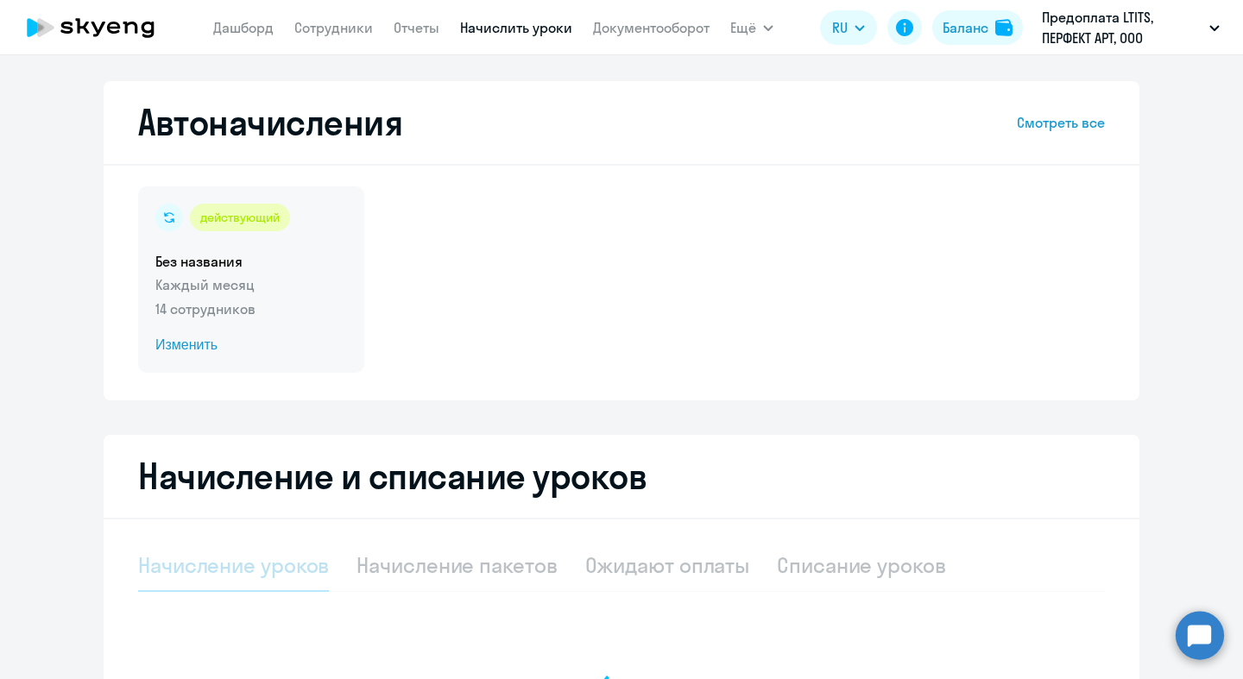
select select "10"
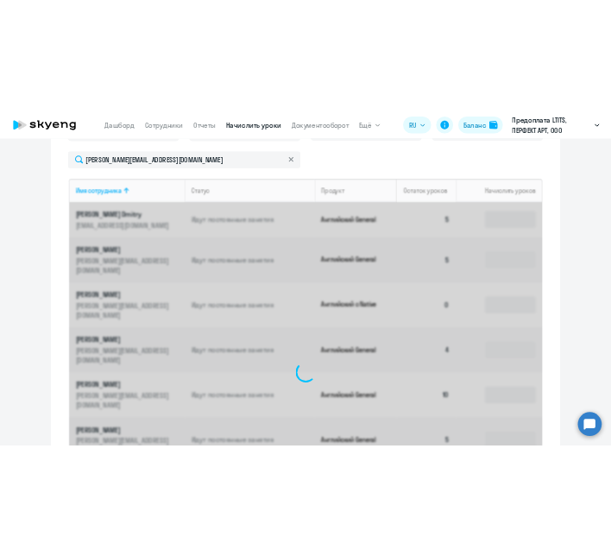
scroll to position [477, 0]
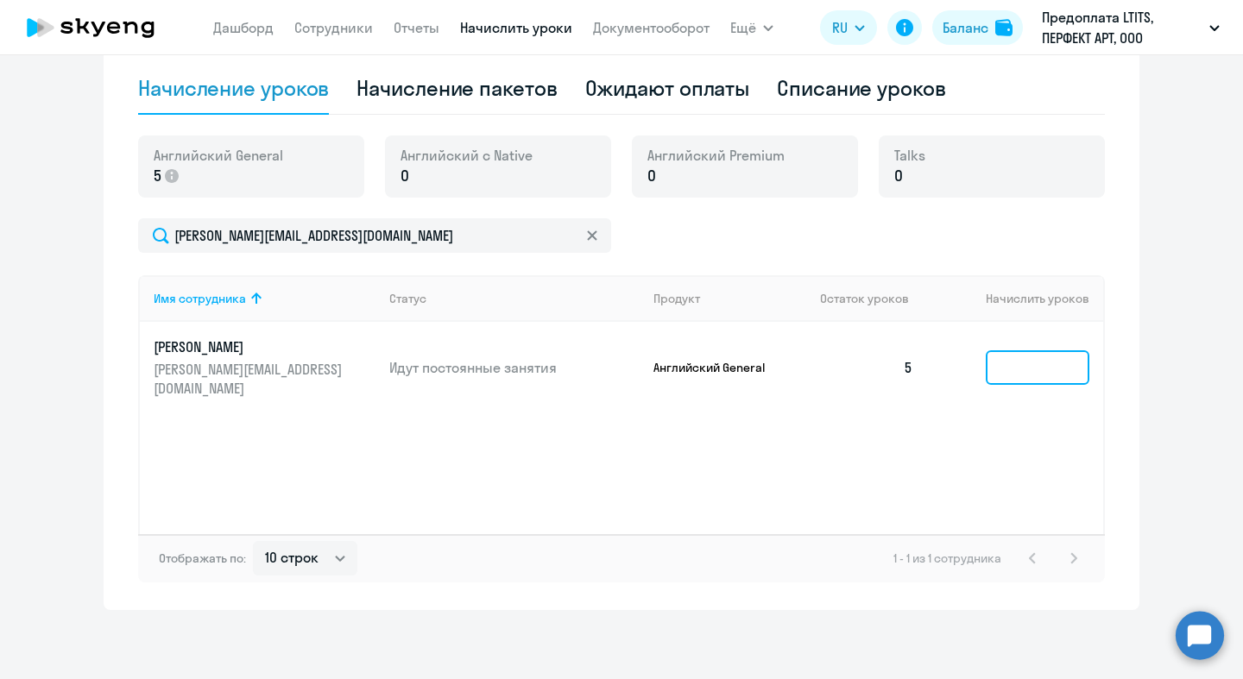
click at [1057, 352] on input at bounding box center [1038, 367] width 104 height 35
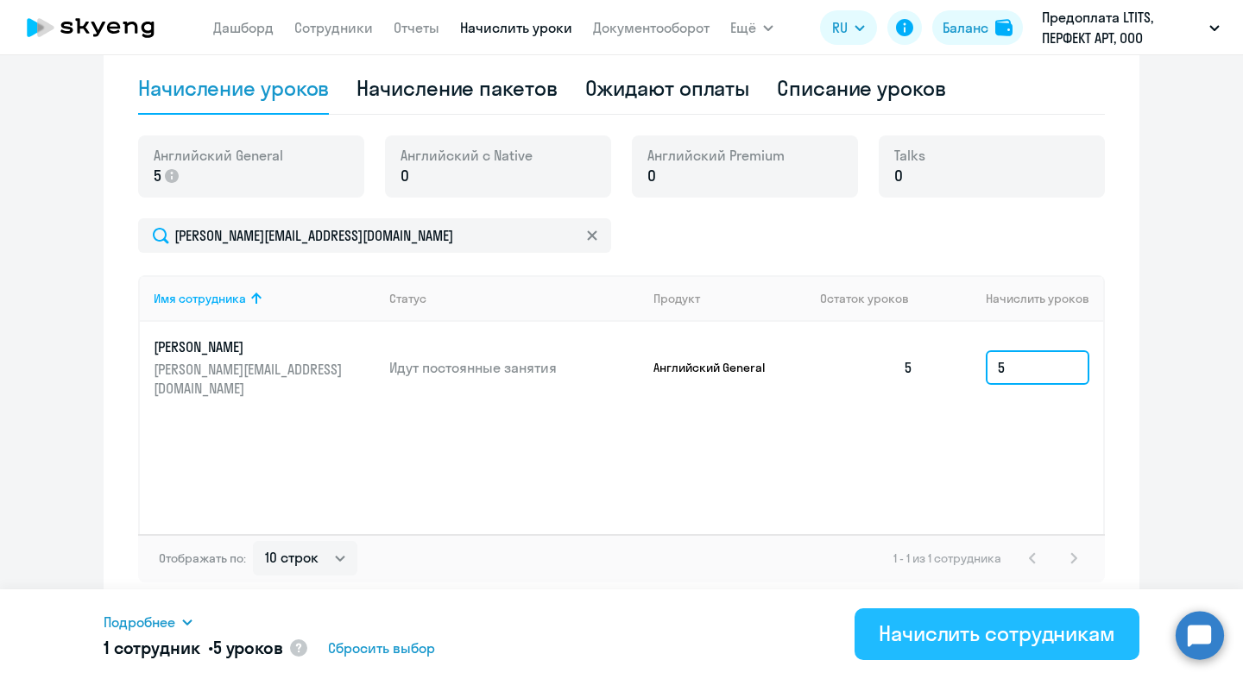
type input "5"
click at [1049, 640] on div "Начислить сотрудникам" at bounding box center [997, 634] width 236 height 28
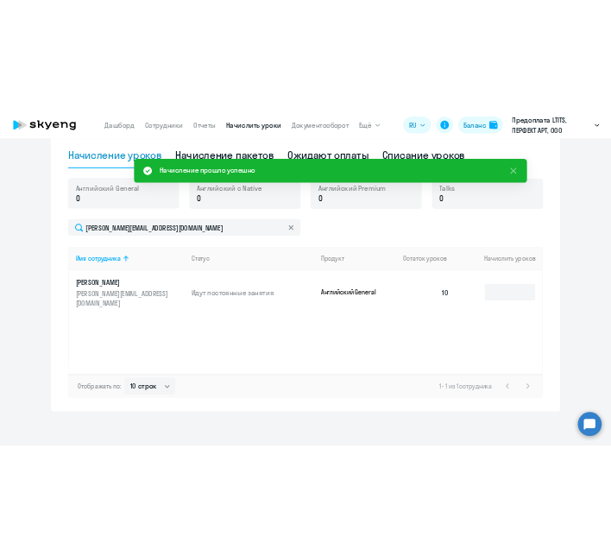
scroll to position [450, 0]
